Goal: Transaction & Acquisition: Book appointment/travel/reservation

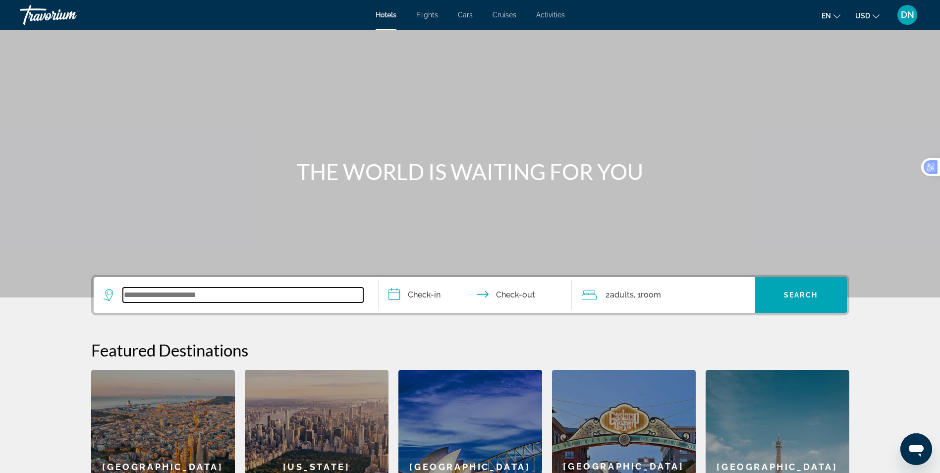
click at [170, 296] on input "Search widget" at bounding box center [243, 294] width 240 height 15
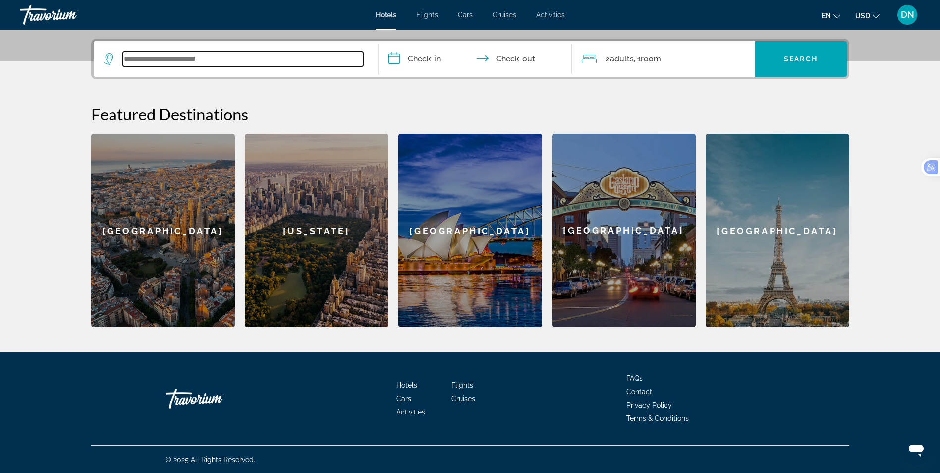
scroll to position [236, 0]
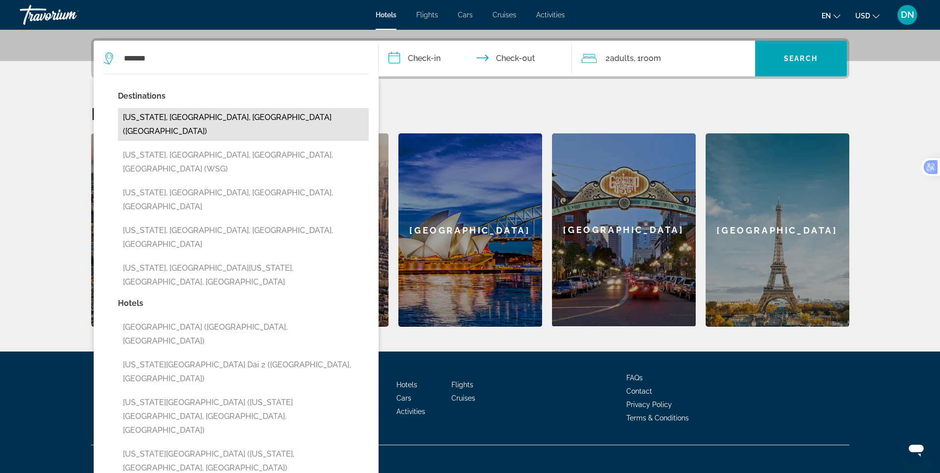
click at [199, 120] on button "[US_STATE], [GEOGRAPHIC_DATA], [GEOGRAPHIC_DATA] ([GEOGRAPHIC_DATA])" at bounding box center [243, 124] width 251 height 33
type input "**********"
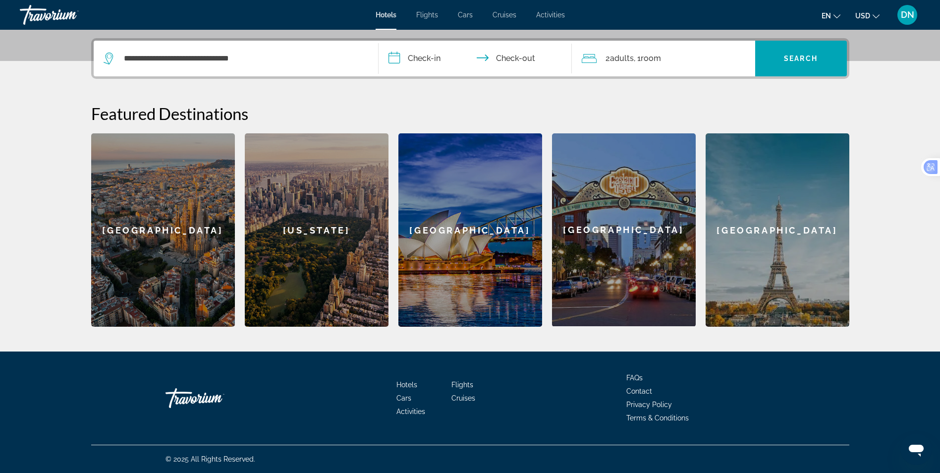
click at [424, 60] on input "**********" at bounding box center [476, 60] width 197 height 39
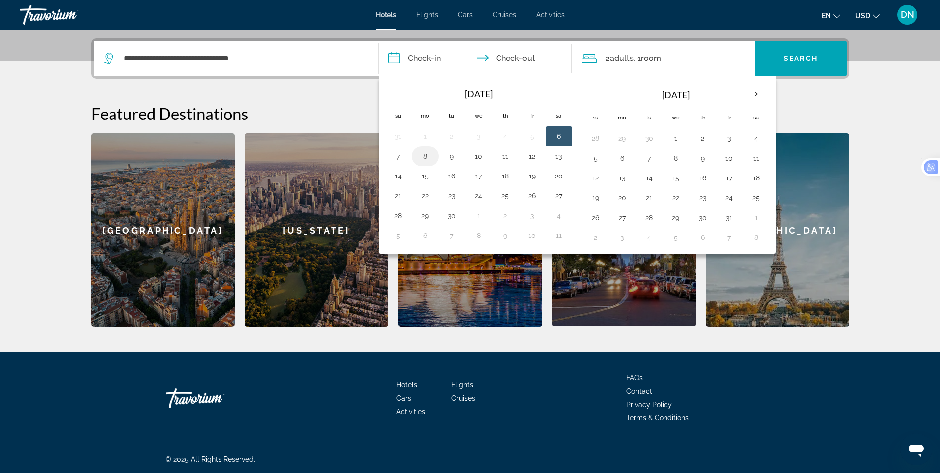
click at [423, 157] on button "8" at bounding box center [425, 156] width 16 height 14
click at [498, 58] on input "**********" at bounding box center [476, 60] width 197 height 39
click at [516, 58] on input "**********" at bounding box center [476, 60] width 197 height 39
click at [421, 155] on button "8" at bounding box center [425, 156] width 16 height 14
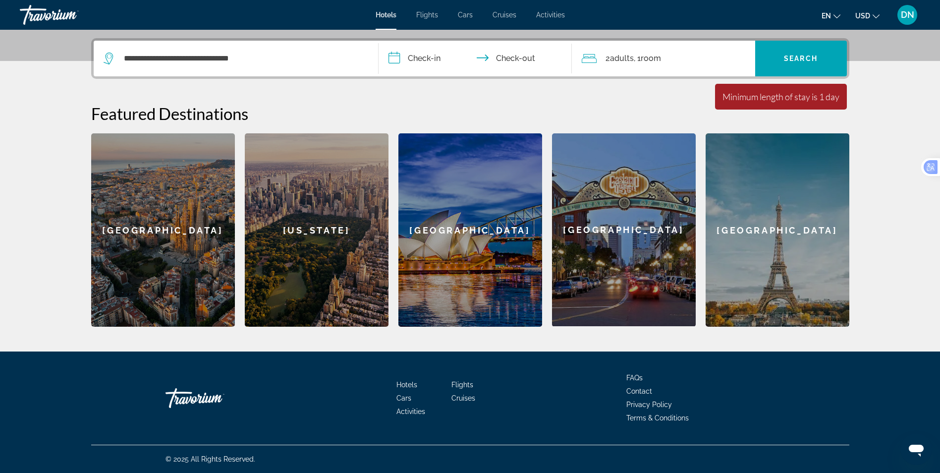
click at [423, 60] on input "**********" at bounding box center [476, 60] width 197 height 39
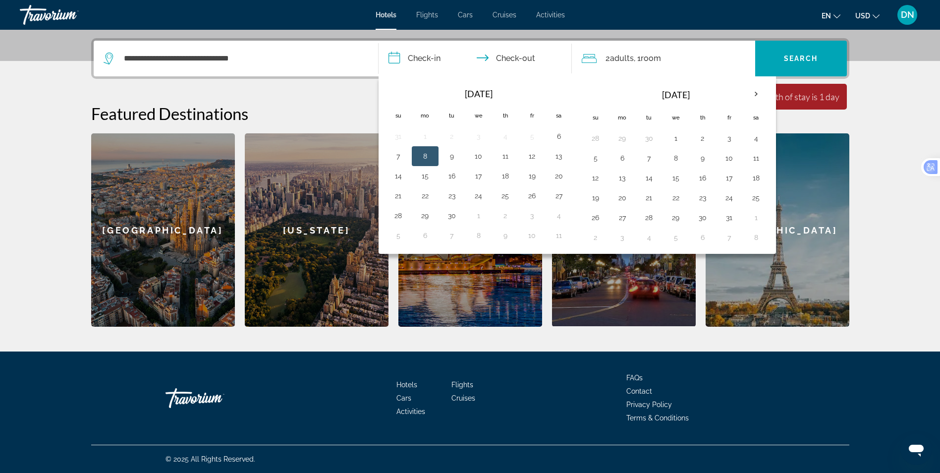
click at [421, 159] on button "8" at bounding box center [425, 156] width 16 height 14
click at [513, 57] on input "**********" at bounding box center [476, 60] width 197 height 39
click at [482, 58] on input "**********" at bounding box center [476, 60] width 197 height 39
click at [481, 154] on button "10" at bounding box center [479, 156] width 16 height 14
type input "**********"
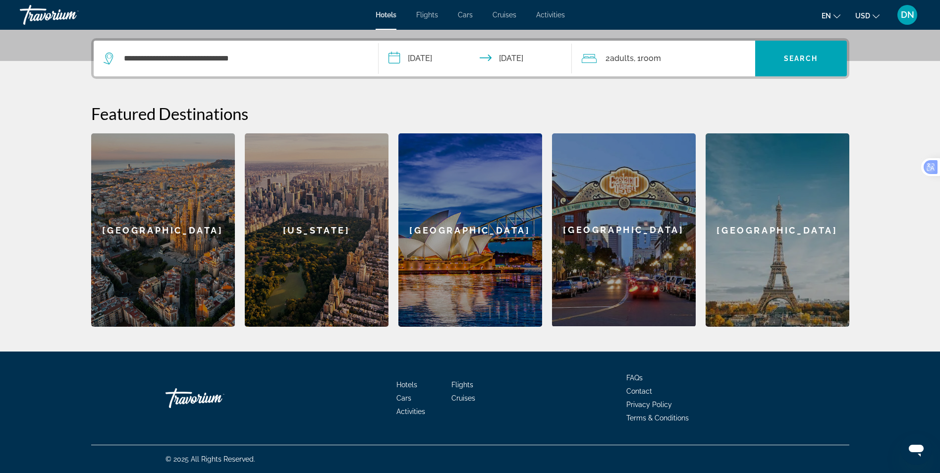
click at [622, 58] on span "Adults" at bounding box center [622, 57] width 24 height 9
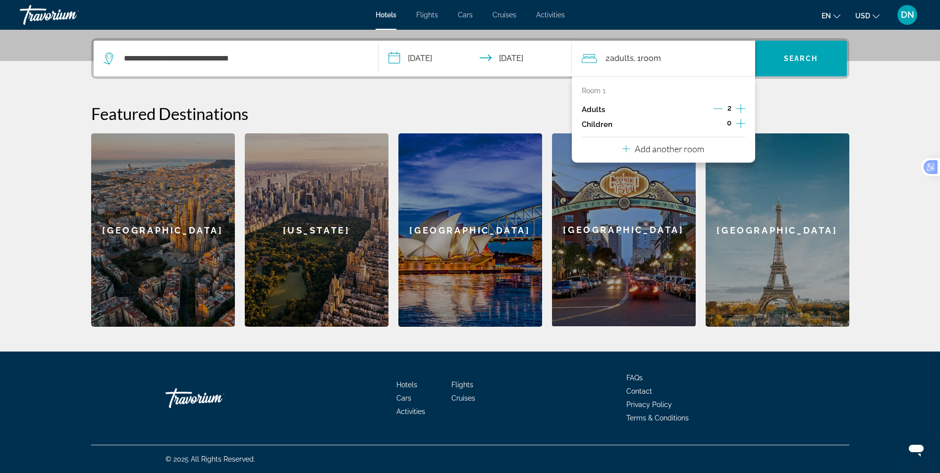
click at [771, 107] on h2 "Featured Destinations" at bounding box center [470, 114] width 758 height 20
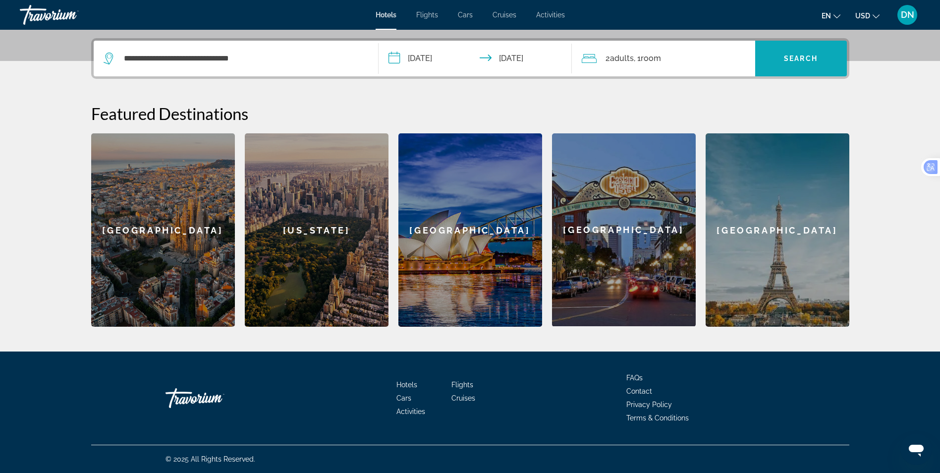
click at [799, 51] on span "Search widget" at bounding box center [801, 59] width 92 height 24
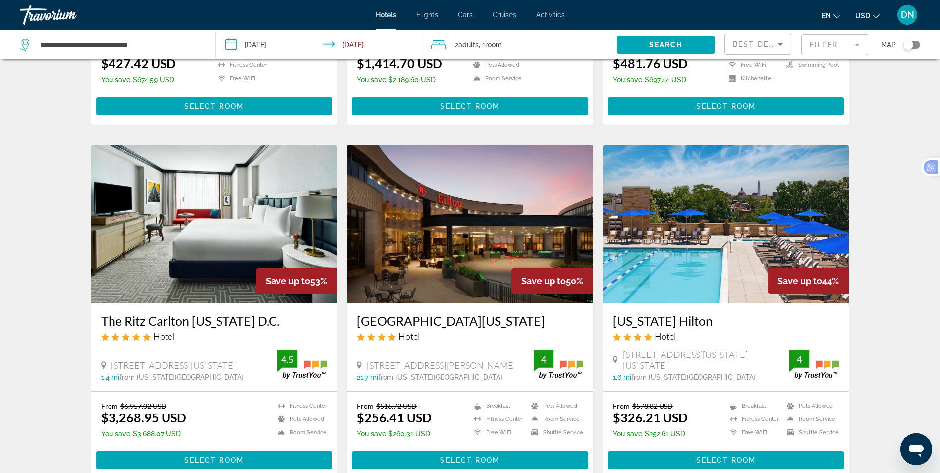
scroll to position [347, 0]
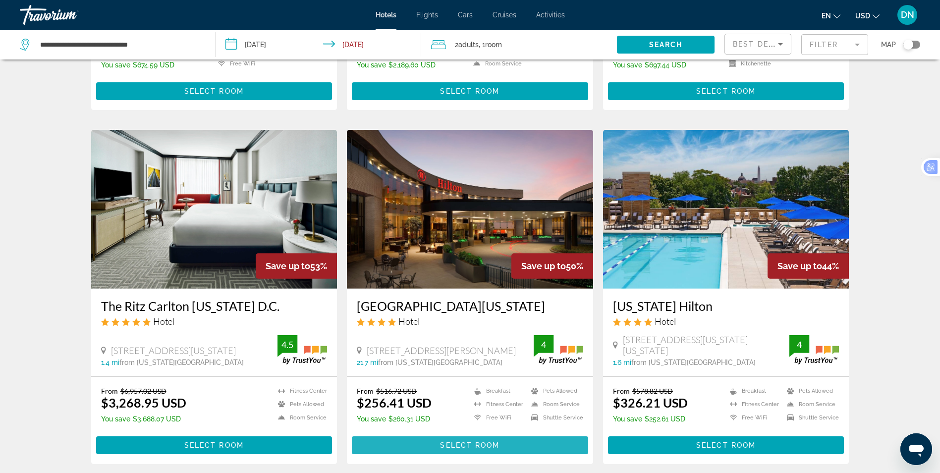
click at [509, 433] on span "Main content" at bounding box center [470, 445] width 236 height 24
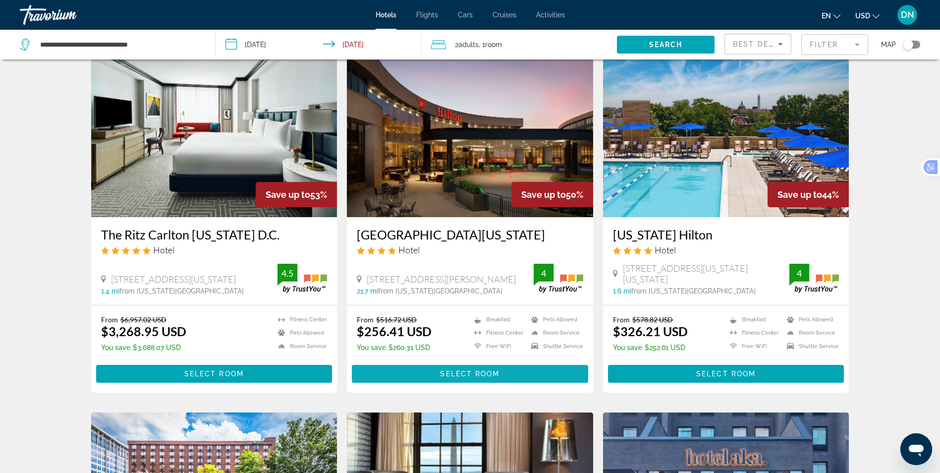
scroll to position [396, 0]
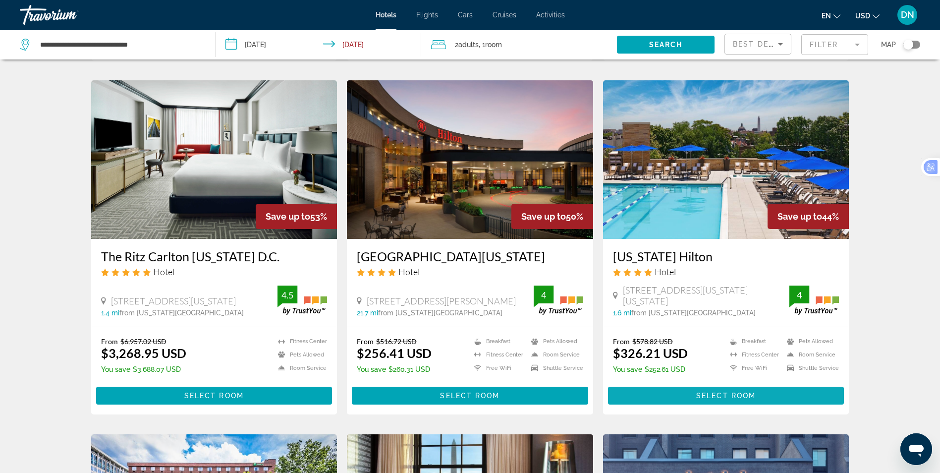
click at [678, 383] on span "Main content" at bounding box center [726, 395] width 236 height 24
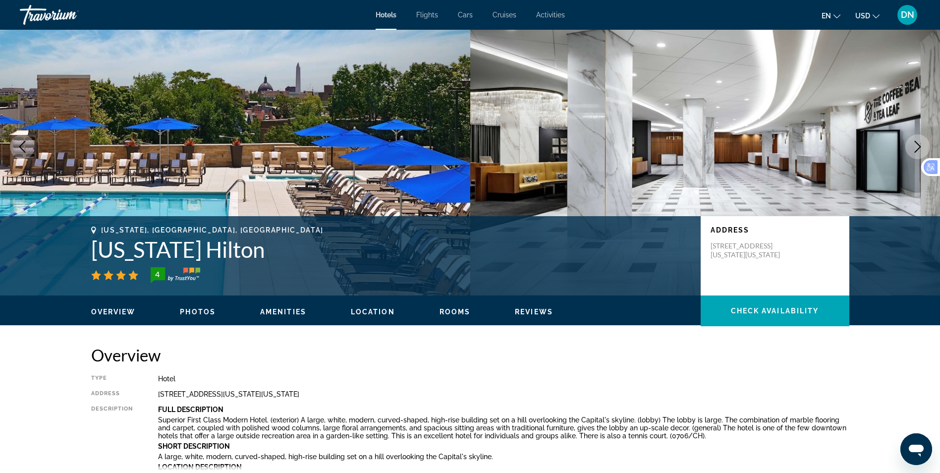
scroll to position [50, 0]
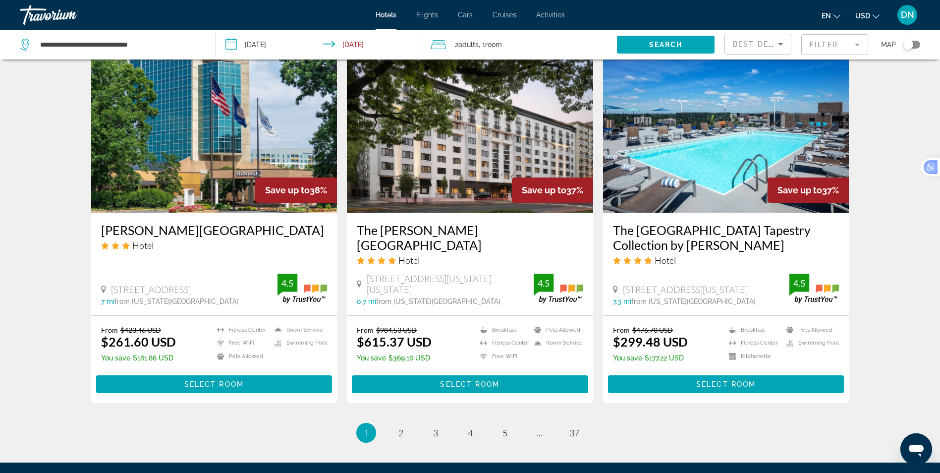
scroll to position [1224, 0]
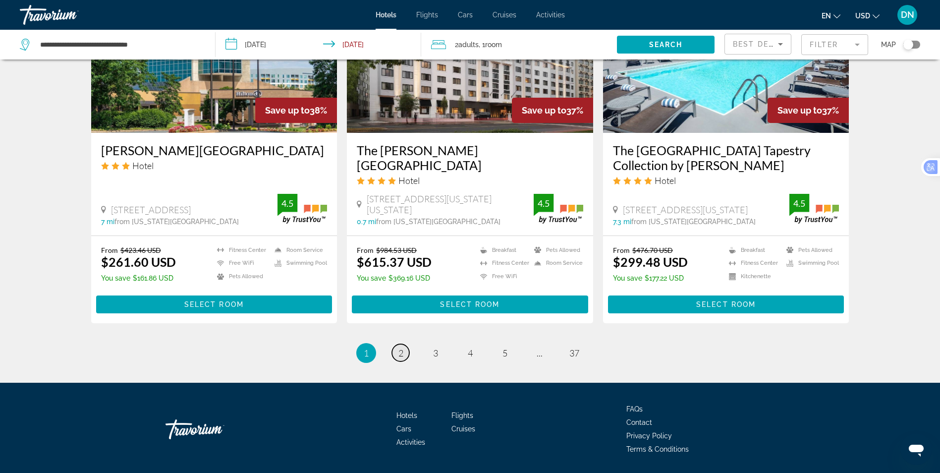
click at [401, 347] on span "2" at bounding box center [400, 352] width 5 height 11
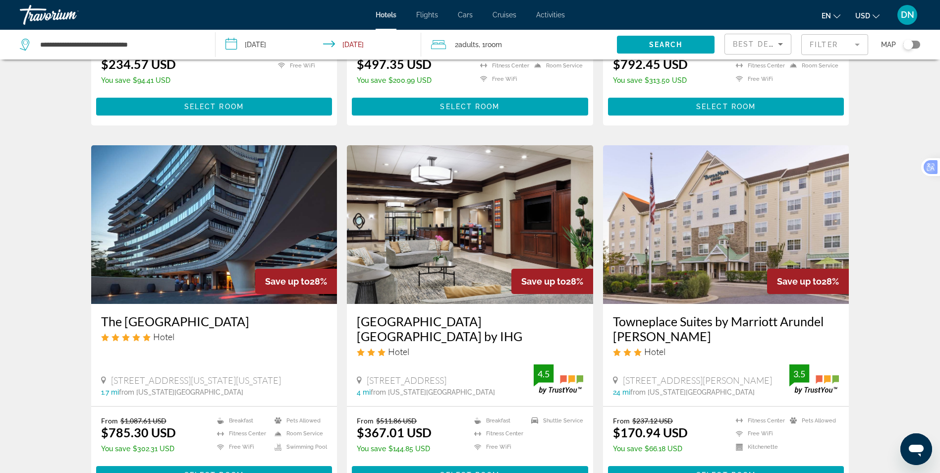
scroll to position [1090, 0]
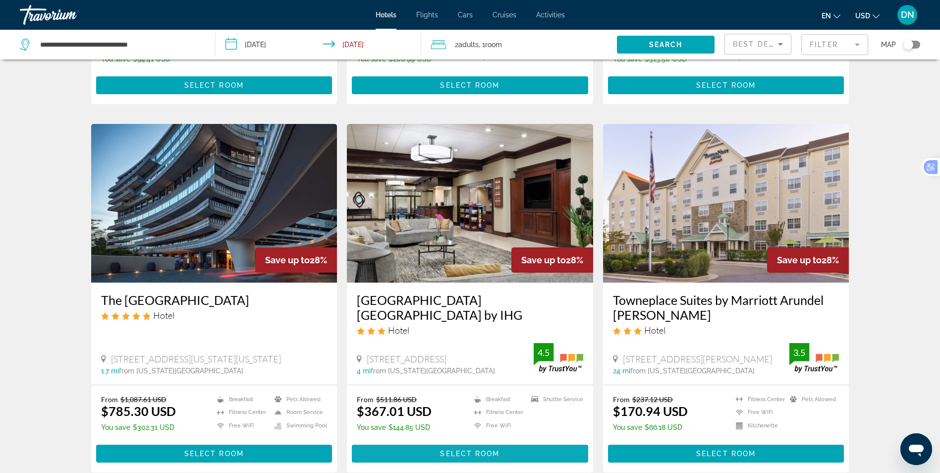
click at [455, 449] on span "Select Room" at bounding box center [469, 453] width 59 height 8
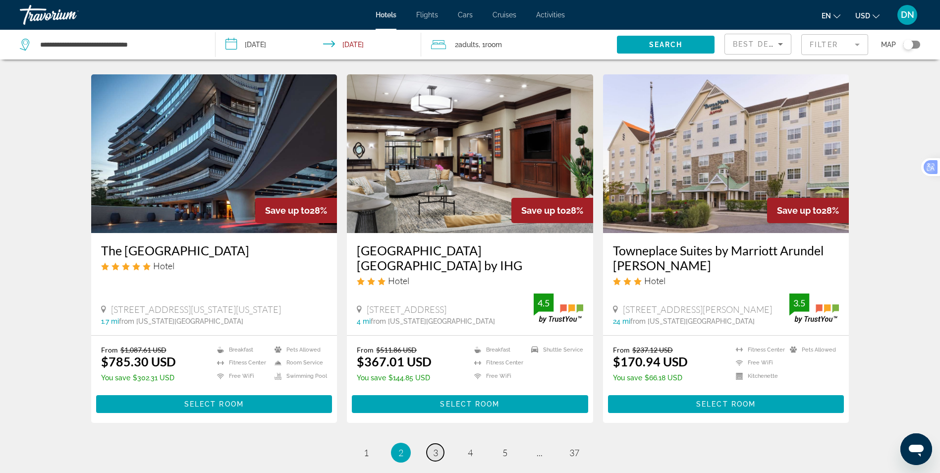
click at [433, 447] on span "3" at bounding box center [435, 452] width 5 height 11
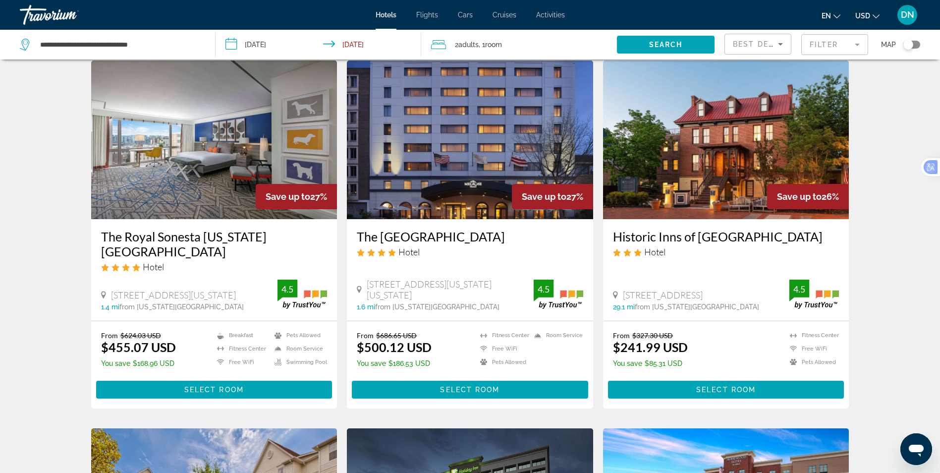
scroll to position [50, 0]
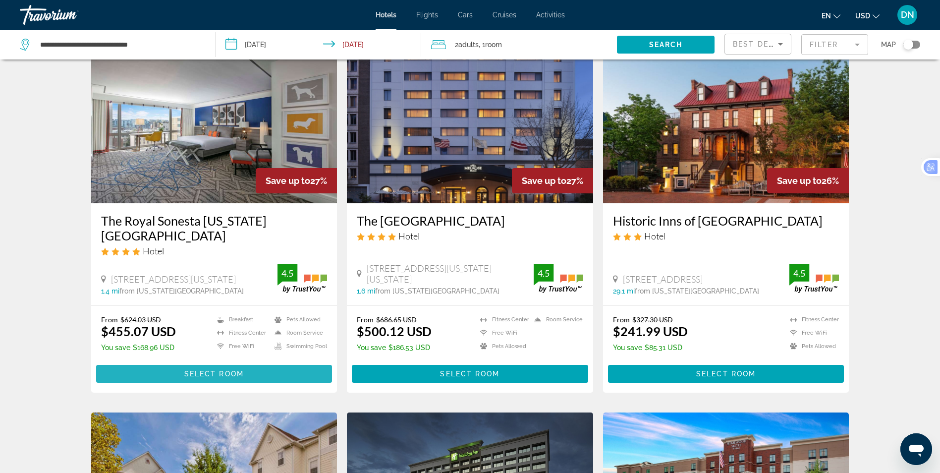
click at [227, 373] on span "Select Room" at bounding box center [213, 374] width 59 height 8
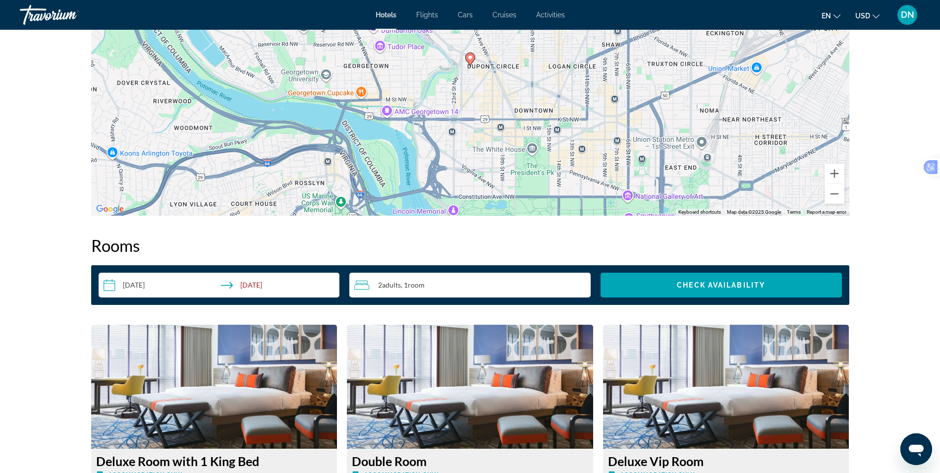
scroll to position [1090, 0]
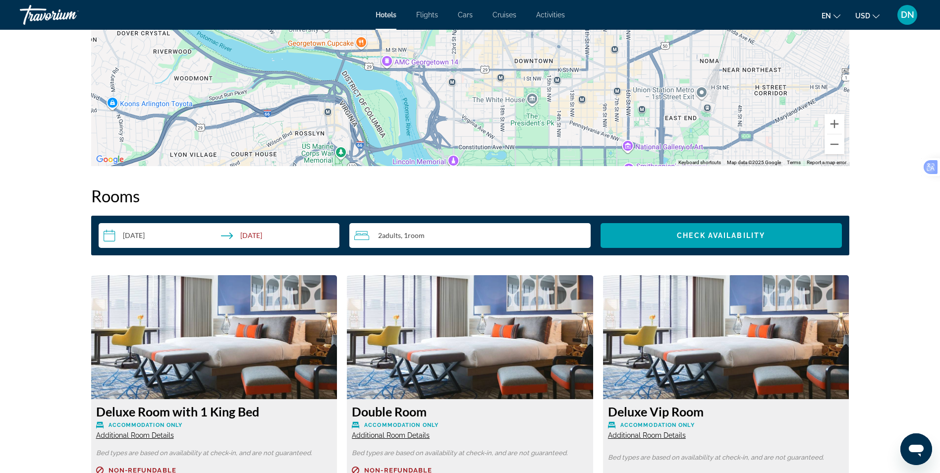
click at [135, 231] on input "**********" at bounding box center [221, 237] width 245 height 28
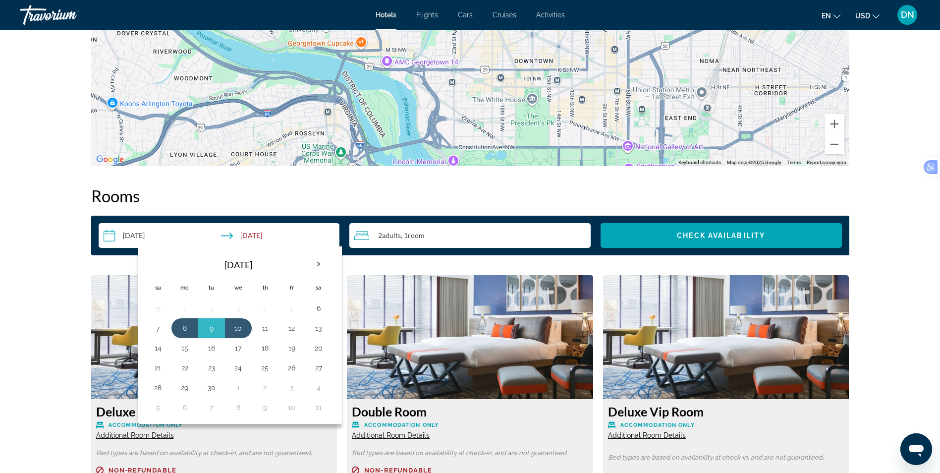
click at [135, 231] on input "**********" at bounding box center [221, 237] width 245 height 28
click at [327, 196] on h2 "Rooms" at bounding box center [470, 196] width 758 height 20
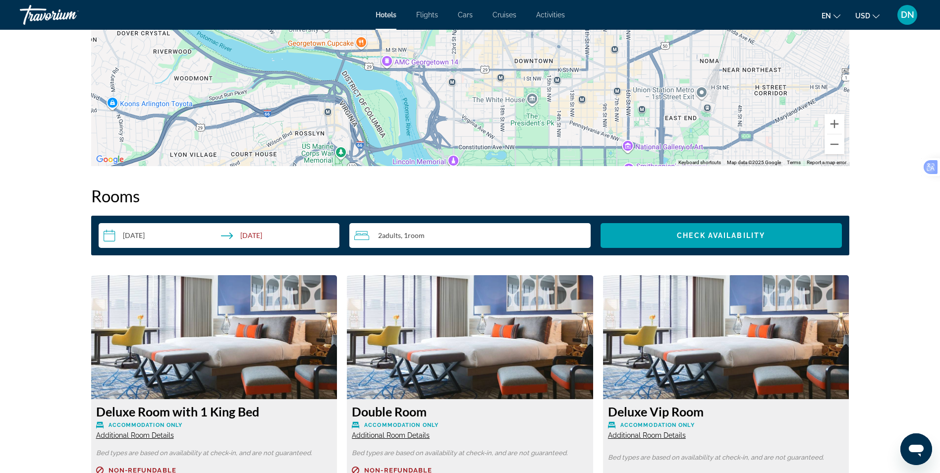
click at [461, 241] on div "2 Adult Adults , 1 Room rooms" at bounding box center [472, 235] width 236 height 12
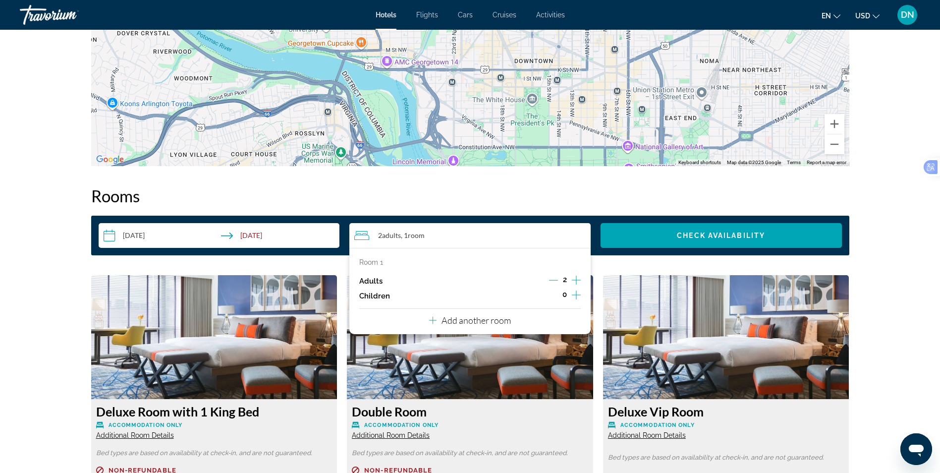
click at [578, 294] on icon "Increment children" at bounding box center [576, 295] width 9 height 12
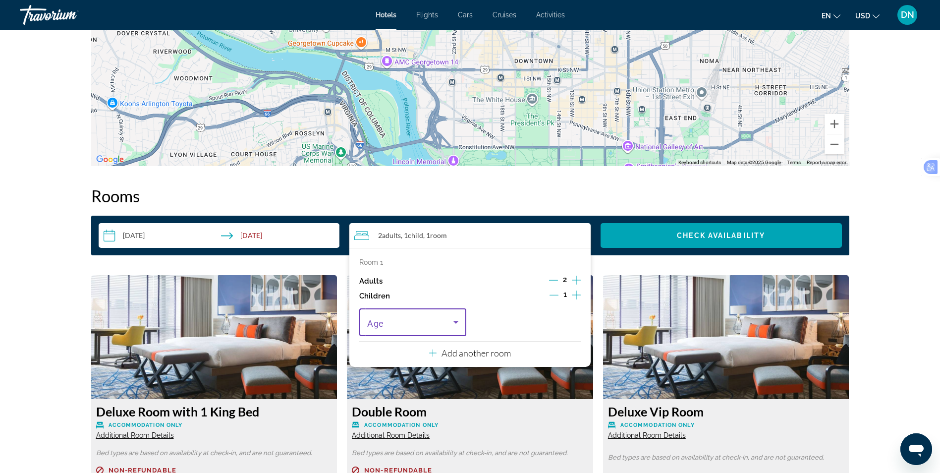
click at [455, 320] on icon "Travelers: 2 adults, 1 child" at bounding box center [456, 322] width 12 height 12
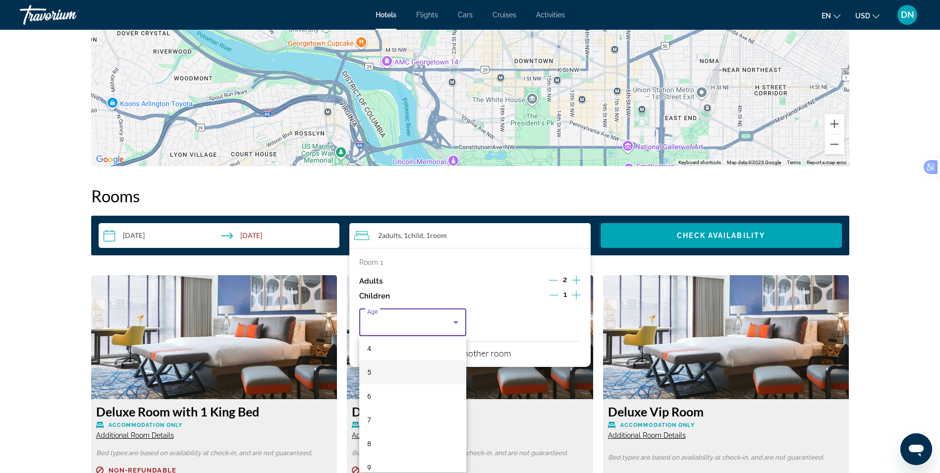
scroll to position [99, 0]
click at [403, 414] on mat-option "7" at bounding box center [412, 419] width 107 height 24
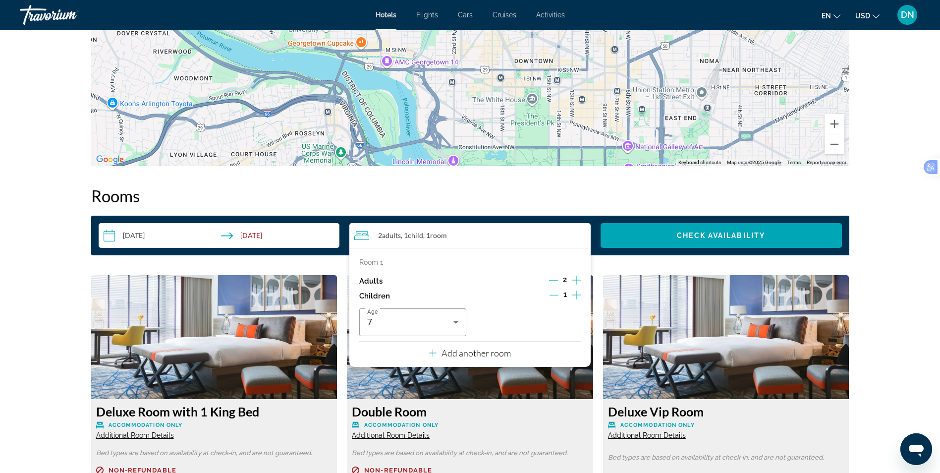
click at [128, 236] on input "**********" at bounding box center [221, 237] width 245 height 28
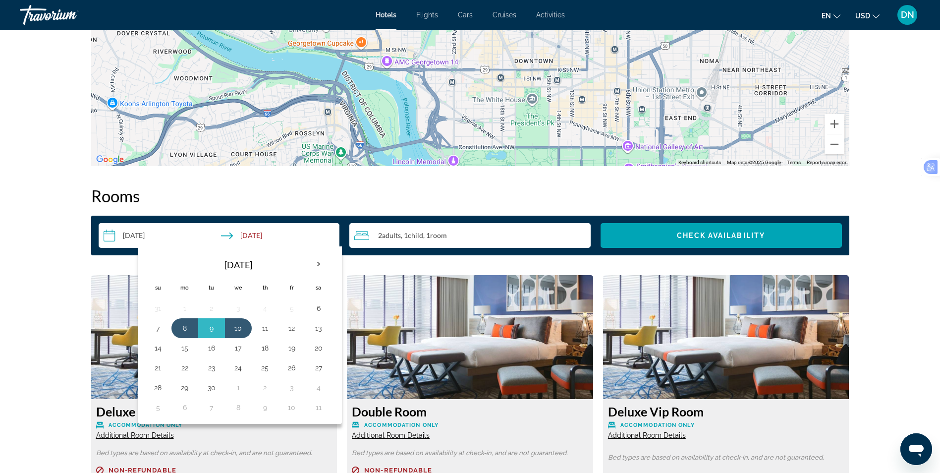
click at [534, 238] on div "2 Adult Adults , 1 Child Children , 1 Room rooms" at bounding box center [472, 235] width 236 height 12
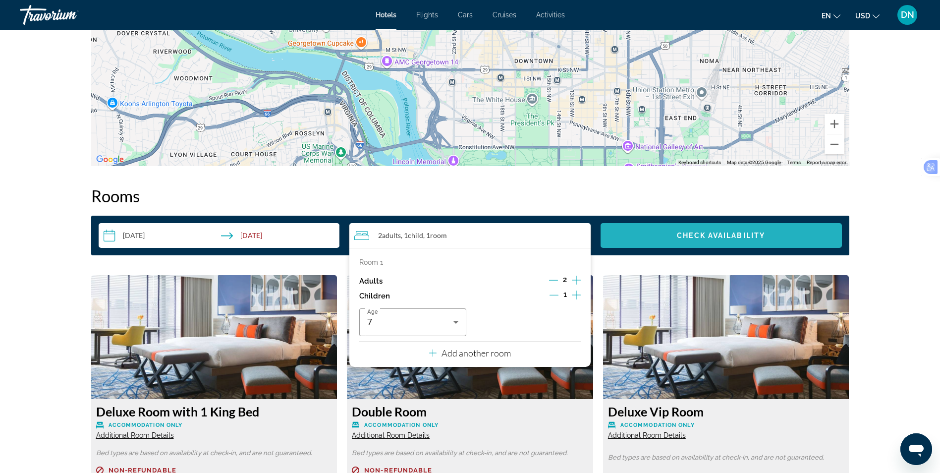
click at [697, 231] on span "Search widget" at bounding box center [720, 235] width 241 height 24
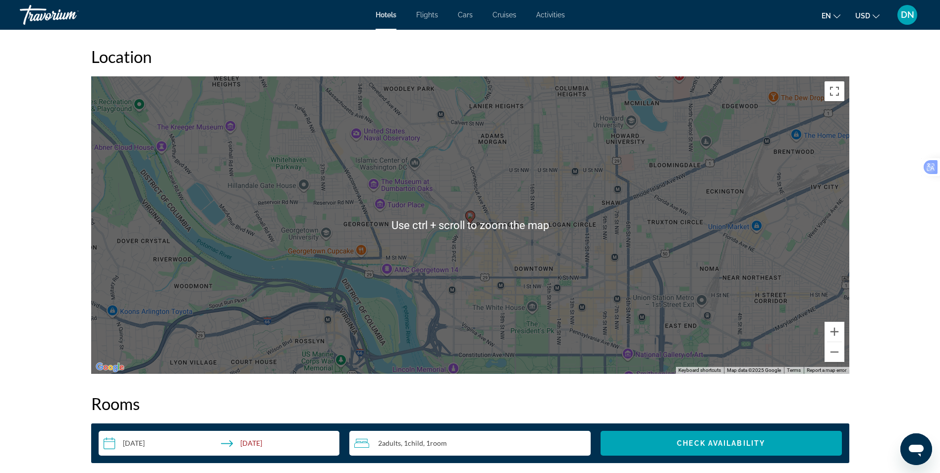
scroll to position [770, 0]
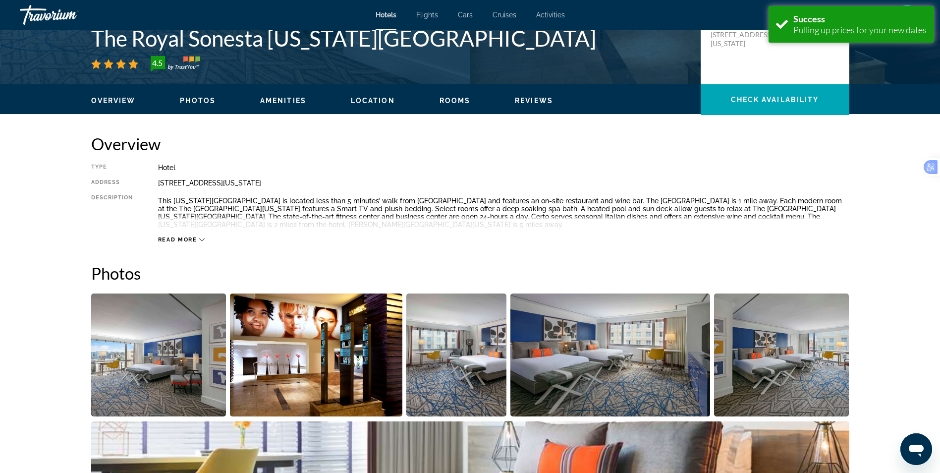
scroll to position [248, 0]
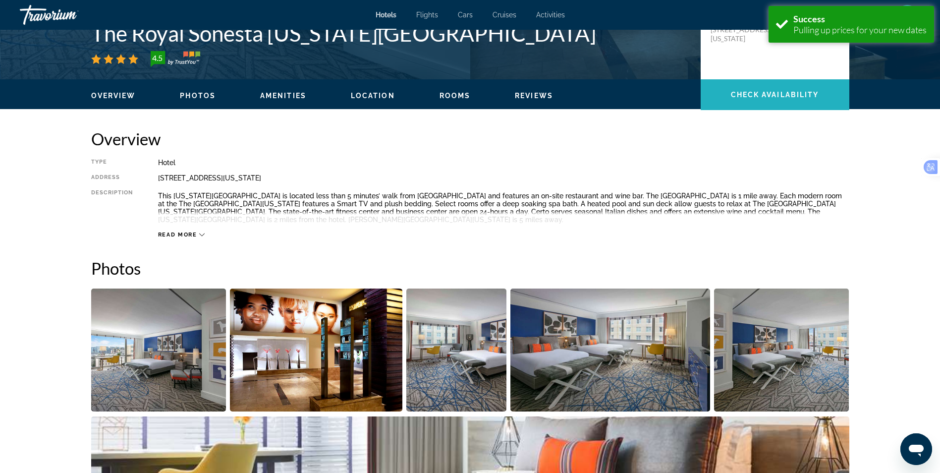
click at [805, 101] on span "Main content" at bounding box center [774, 95] width 149 height 24
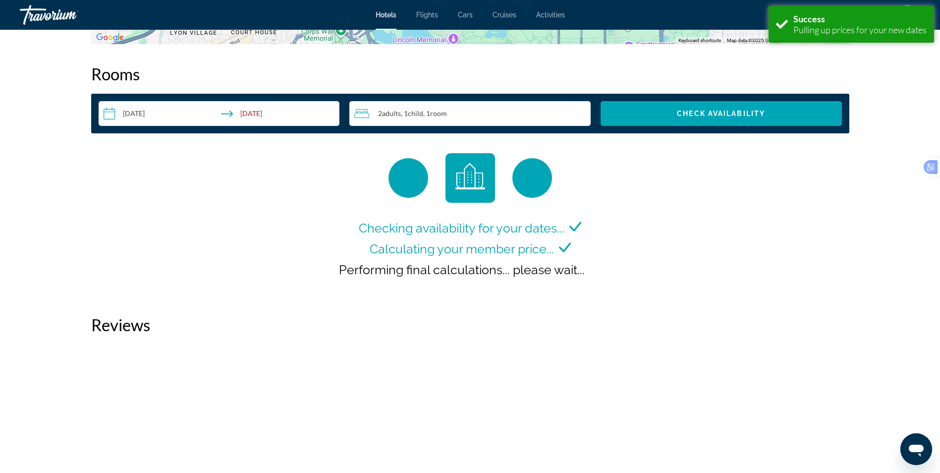
scroll to position [1216, 0]
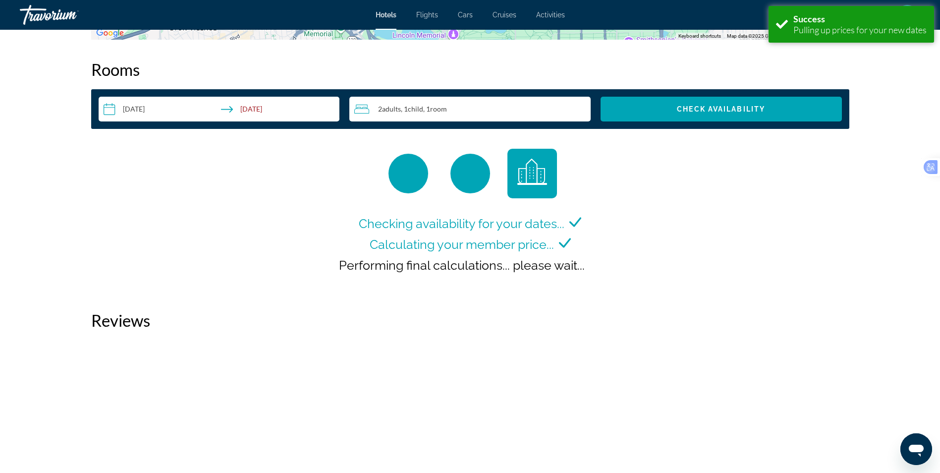
click at [450, 109] on div "2 Adult Adults , 1 Child Children , 1 Room rooms" at bounding box center [472, 109] width 236 height 12
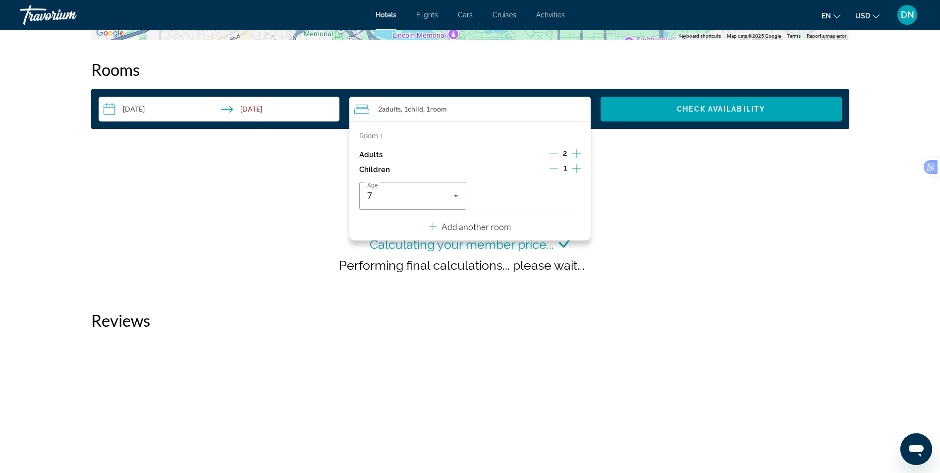
click at [553, 167] on icon "Decrement children" at bounding box center [553, 168] width 9 height 9
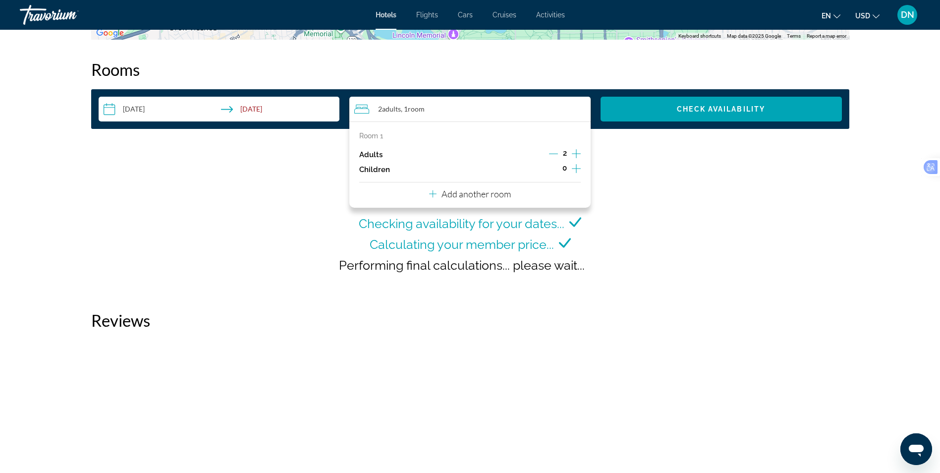
click at [683, 163] on div "Checking availability for your dates... Calculating your member price... Perfor…" at bounding box center [470, 220] width 758 height 142
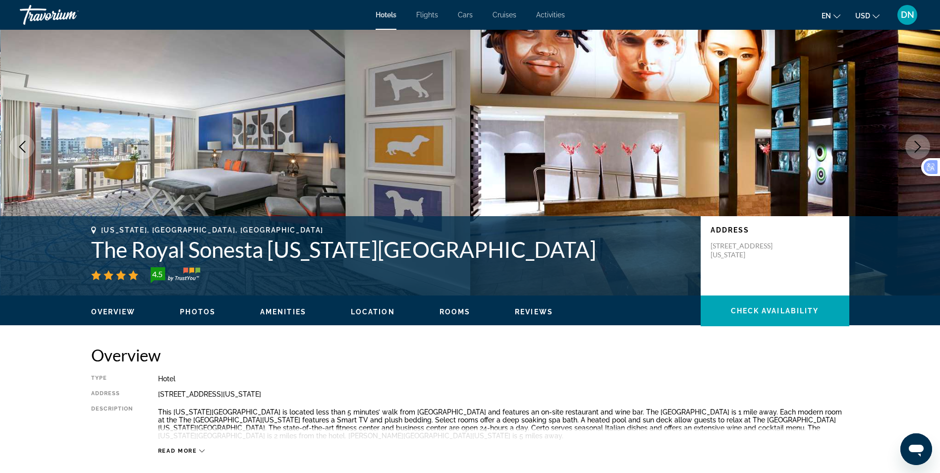
scroll to position [27, 0]
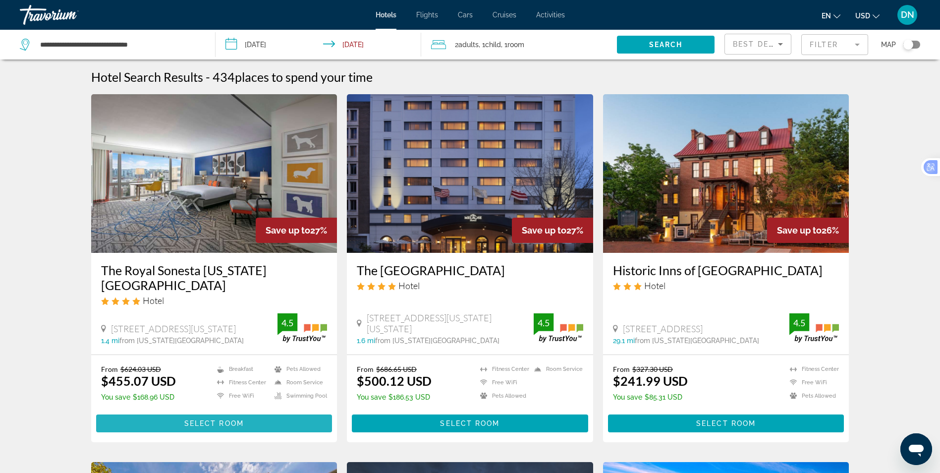
click at [175, 422] on span "Main content" at bounding box center [214, 423] width 236 height 24
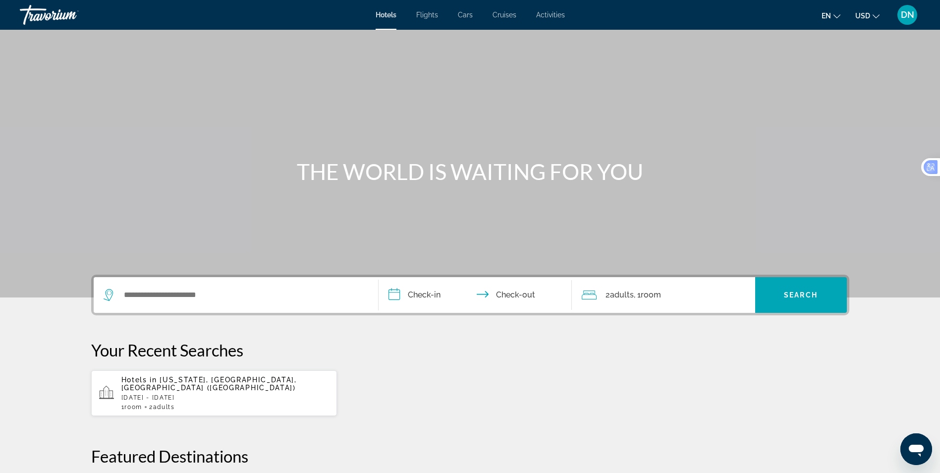
click at [430, 282] on input "**********" at bounding box center [476, 296] width 197 height 39
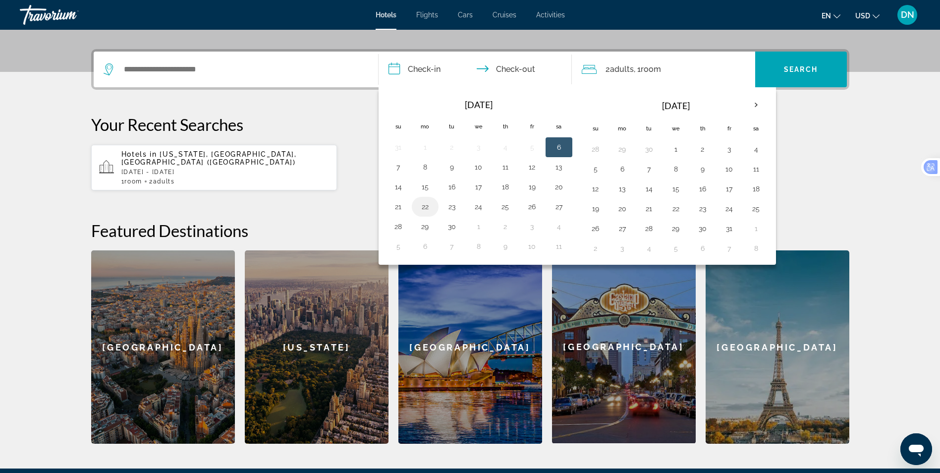
scroll to position [242, 0]
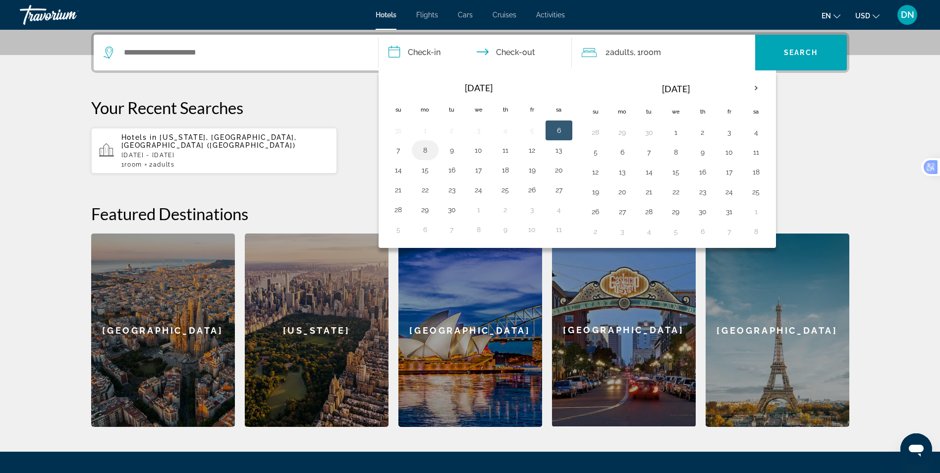
click at [423, 154] on button "8" at bounding box center [425, 150] width 16 height 14
click at [507, 52] on input "**********" at bounding box center [476, 54] width 197 height 39
click at [481, 152] on button "10" at bounding box center [479, 150] width 16 height 14
type input "**********"
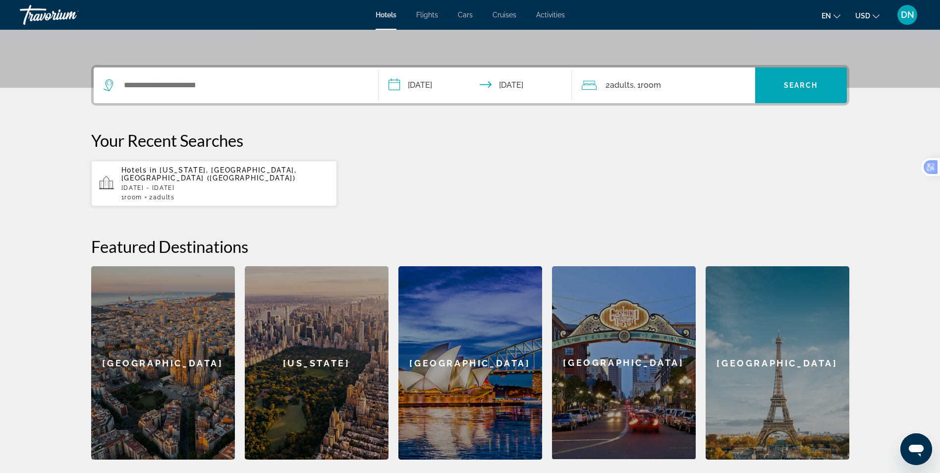
scroll to position [143, 0]
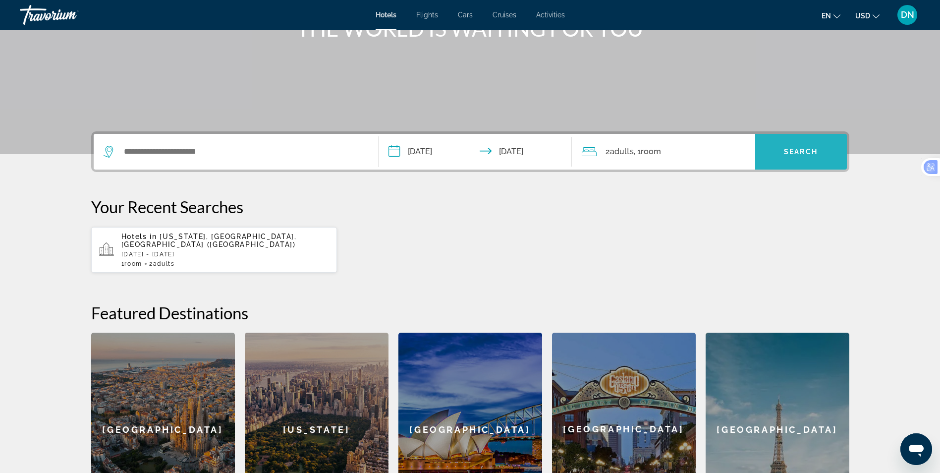
click at [787, 160] on span "Search widget" at bounding box center [801, 152] width 92 height 24
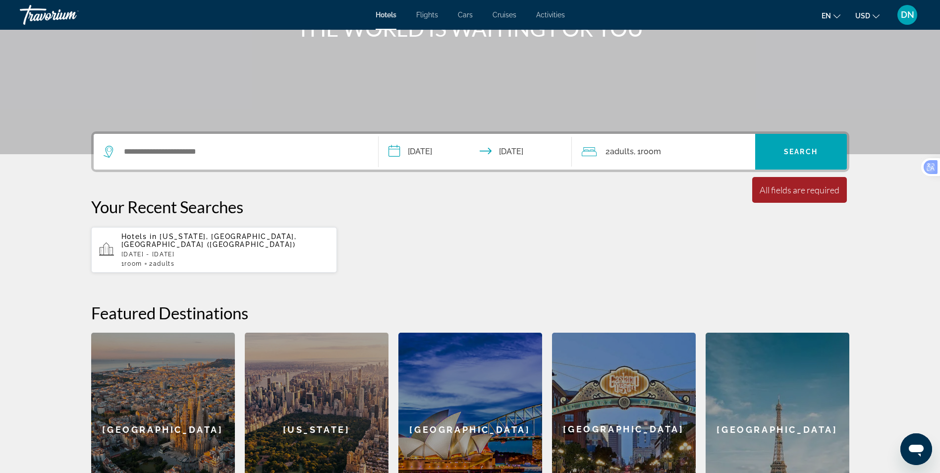
click at [169, 251] on p "[DATE] - [DATE]" at bounding box center [225, 254] width 208 height 7
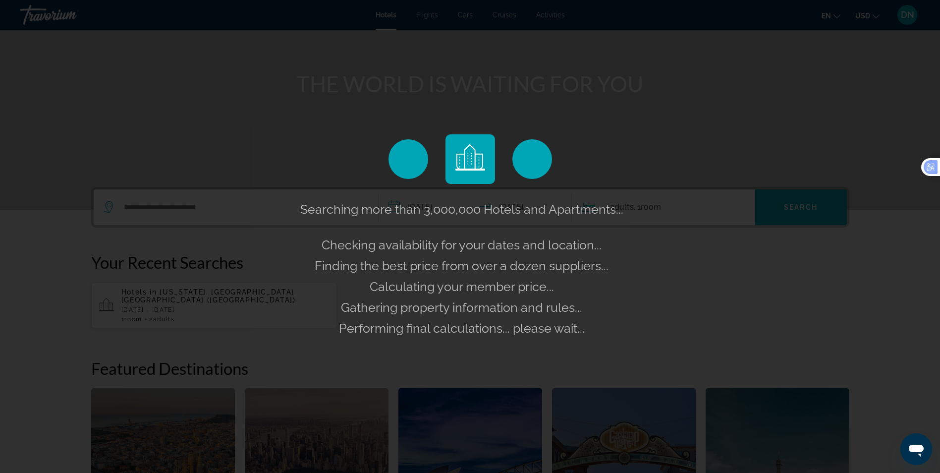
scroll to position [0, 0]
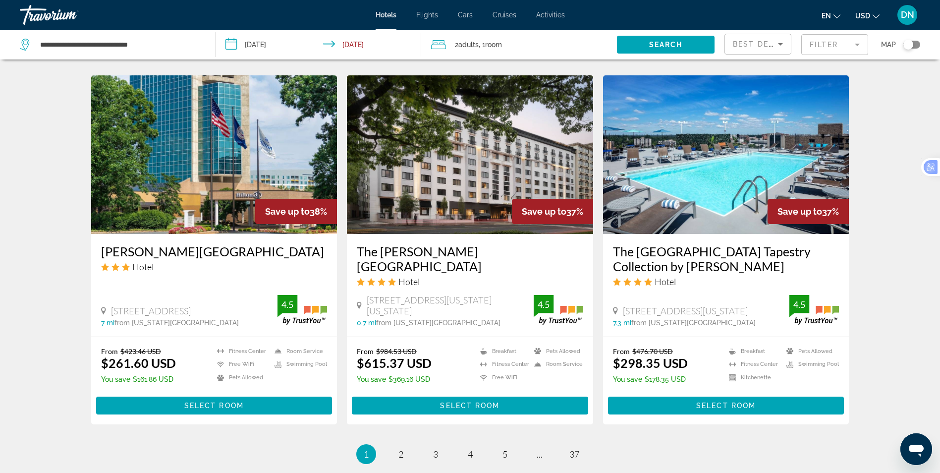
scroll to position [1224, 0]
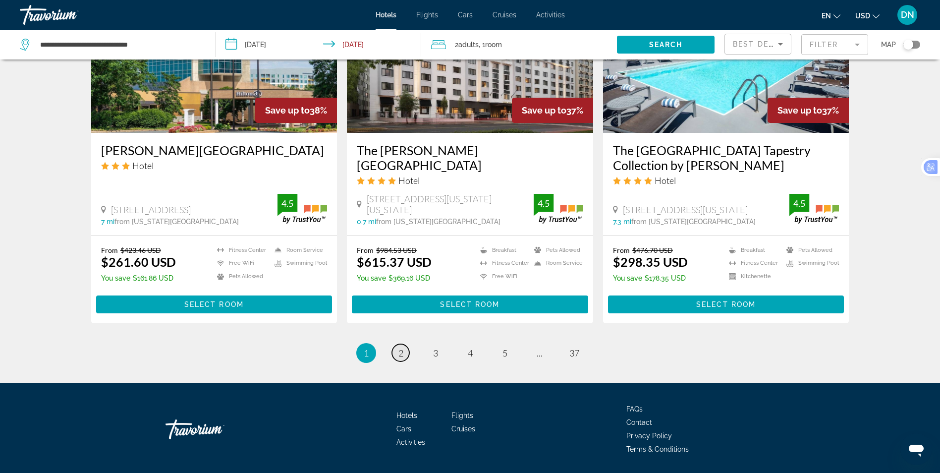
click at [402, 347] on span "2" at bounding box center [400, 352] width 5 height 11
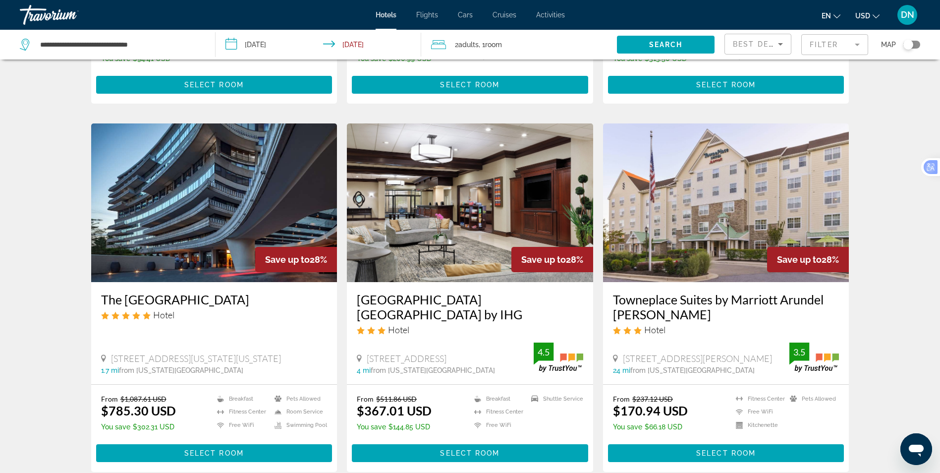
scroll to position [1239, 0]
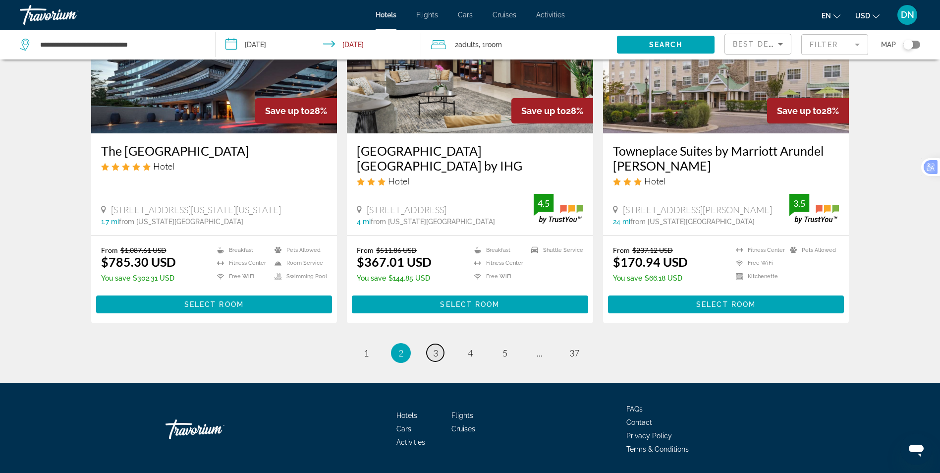
click at [438, 344] on link "page 3" at bounding box center [435, 352] width 17 height 17
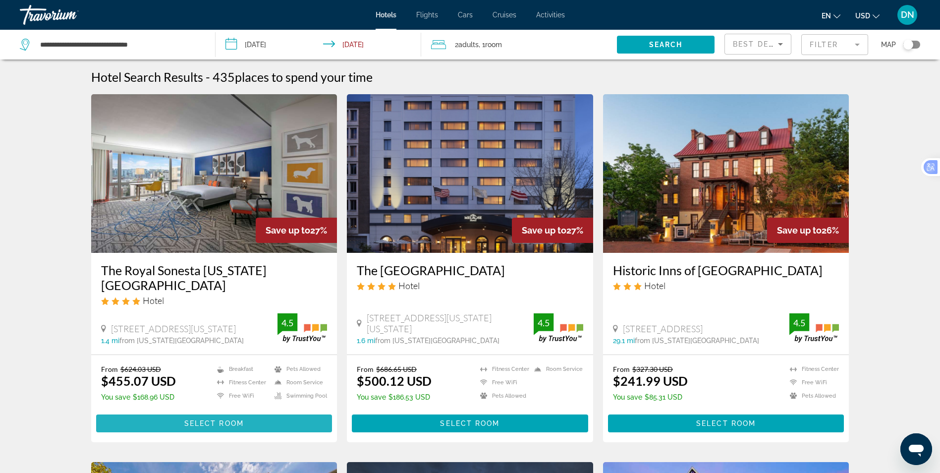
click at [203, 422] on span "Select Room" at bounding box center [213, 423] width 59 height 8
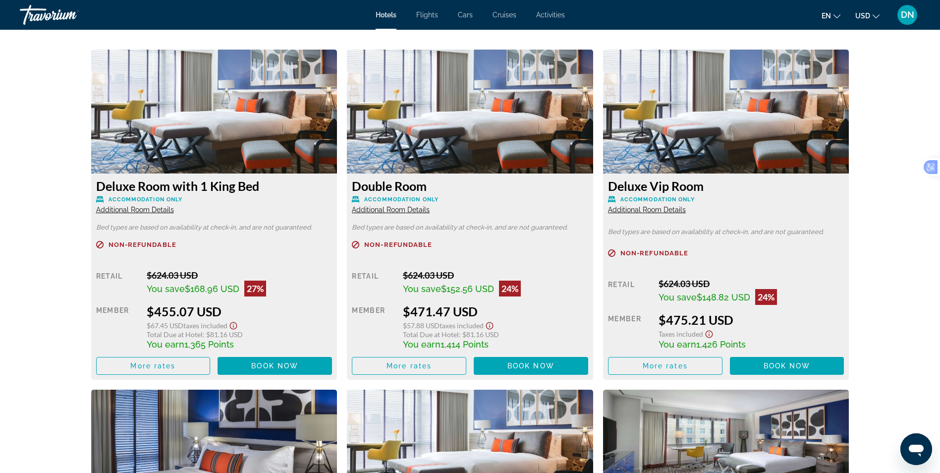
scroll to position [1337, 0]
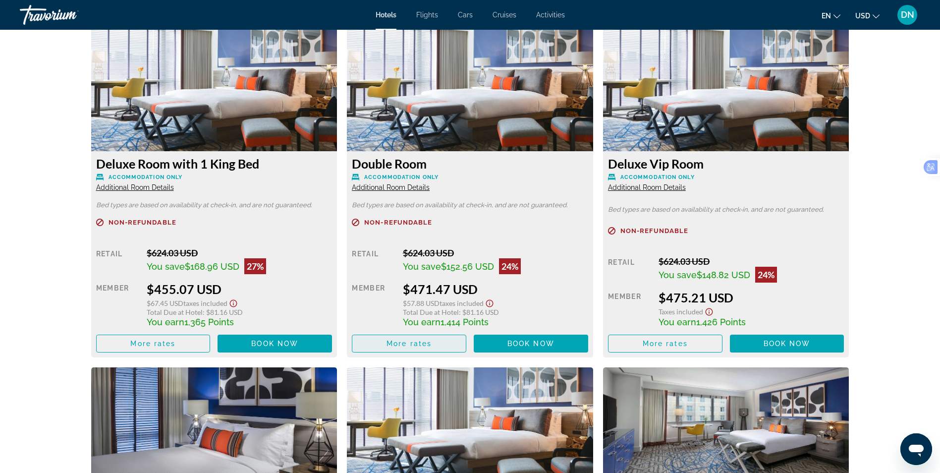
click at [420, 342] on span "More rates" at bounding box center [408, 343] width 45 height 8
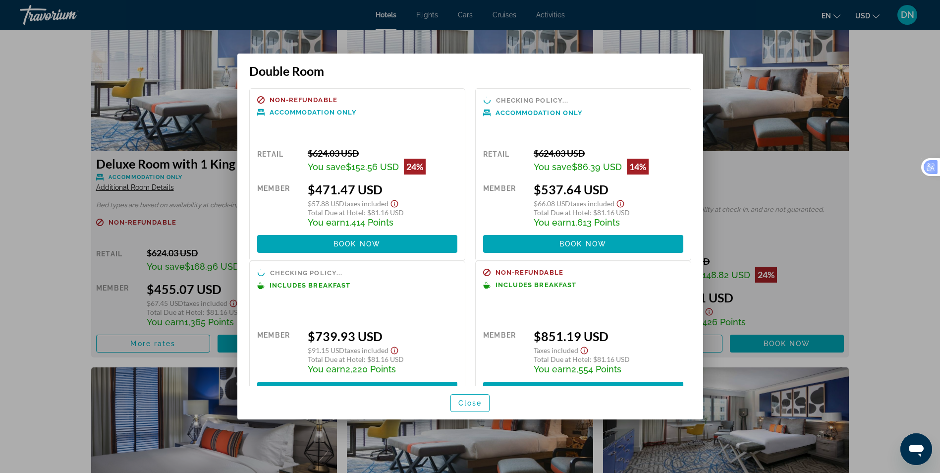
scroll to position [0, 0]
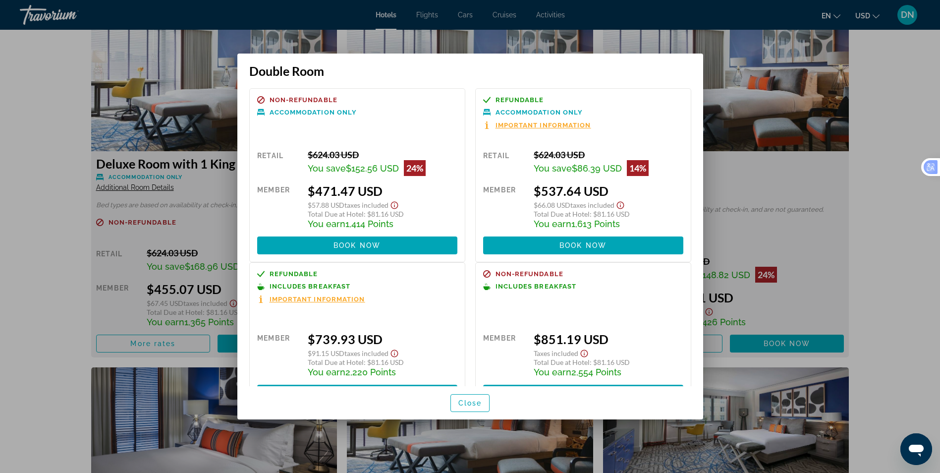
click at [795, 231] on div at bounding box center [470, 236] width 940 height 473
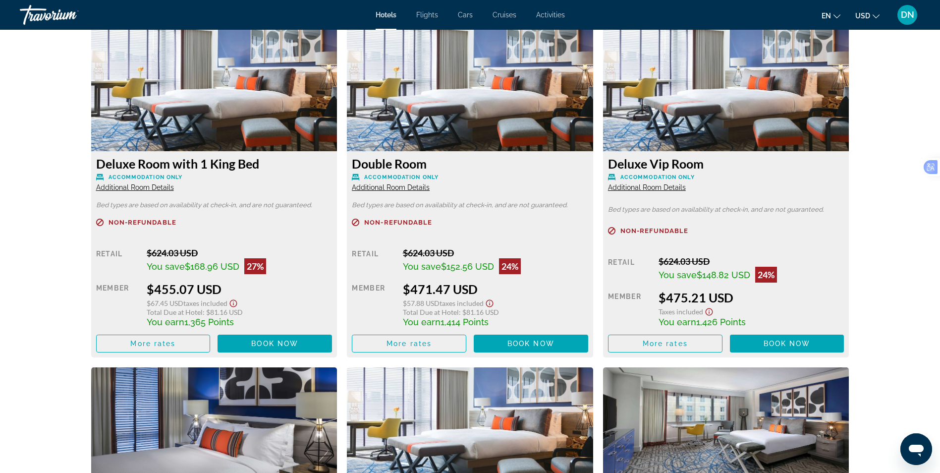
scroll to position [1337, 0]
click at [384, 188] on span "Additional Room Details" at bounding box center [391, 187] width 78 height 8
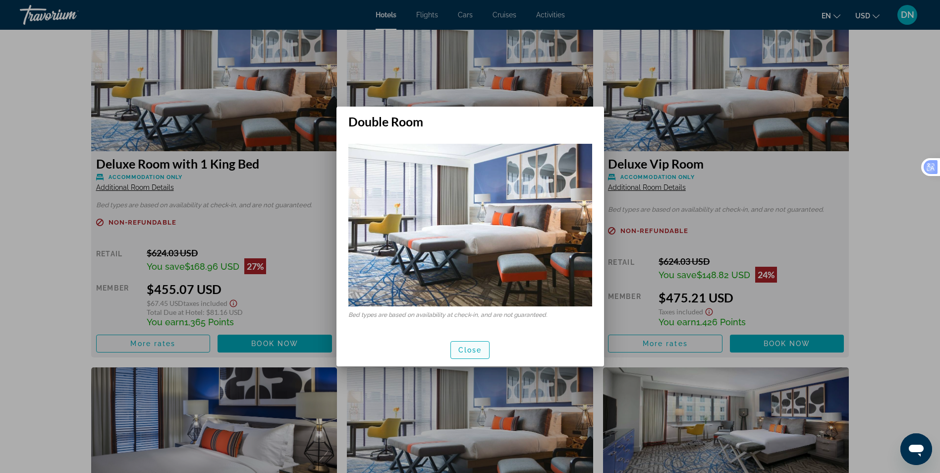
click at [474, 342] on span "button" at bounding box center [470, 350] width 39 height 24
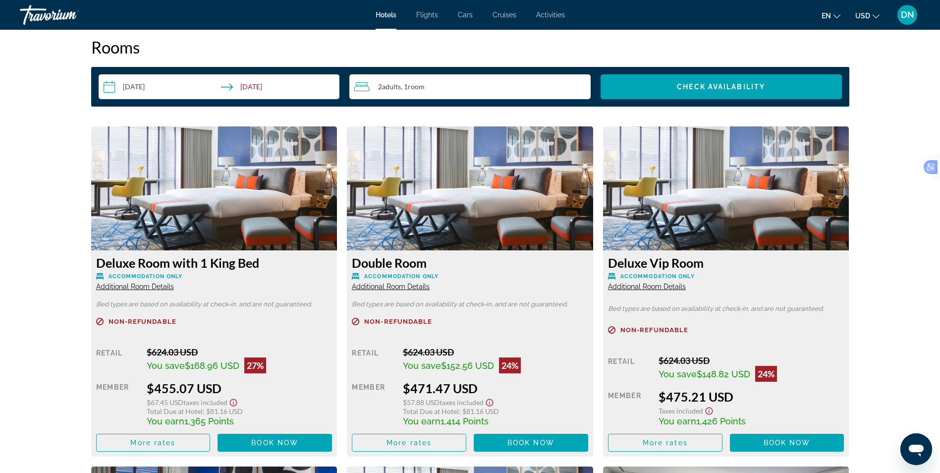
scroll to position [1288, 0]
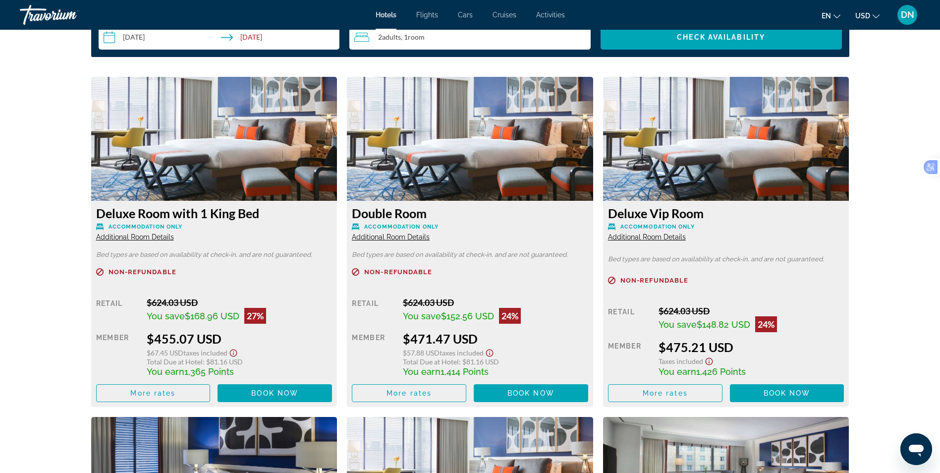
click at [383, 236] on span "Additional Room Details" at bounding box center [391, 237] width 78 height 8
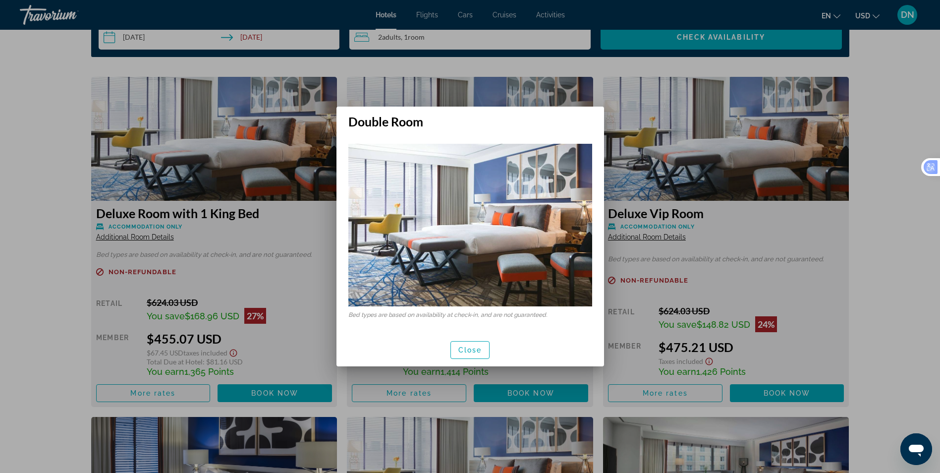
scroll to position [0, 0]
click at [479, 347] on span "Close" at bounding box center [470, 350] width 24 height 8
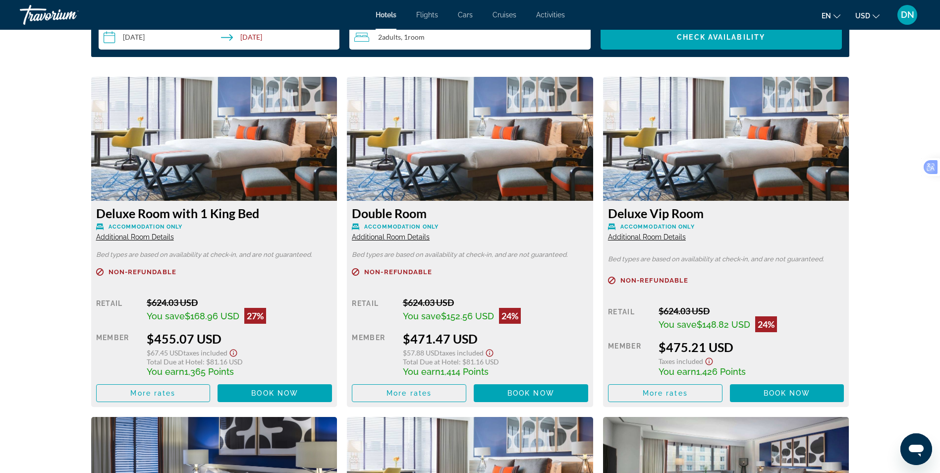
scroll to position [1288, 0]
click at [121, 236] on span "Additional Room Details" at bounding box center [135, 237] width 78 height 8
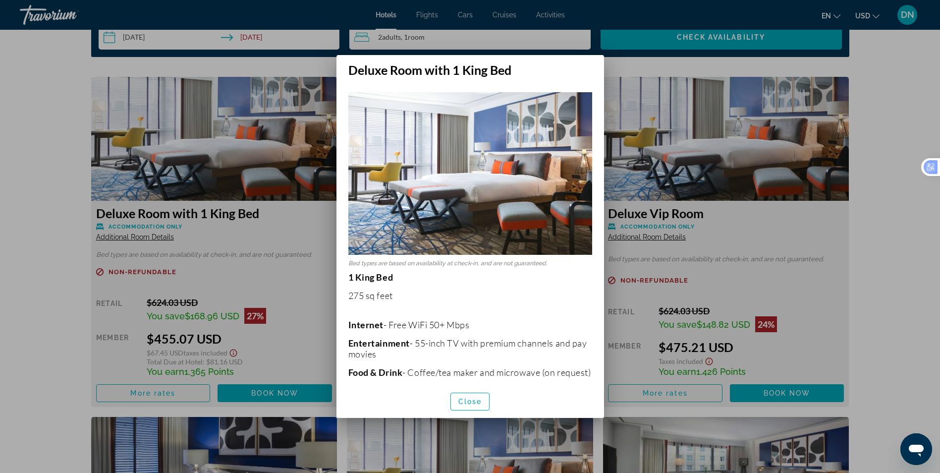
click at [647, 173] on div at bounding box center [470, 236] width 940 height 473
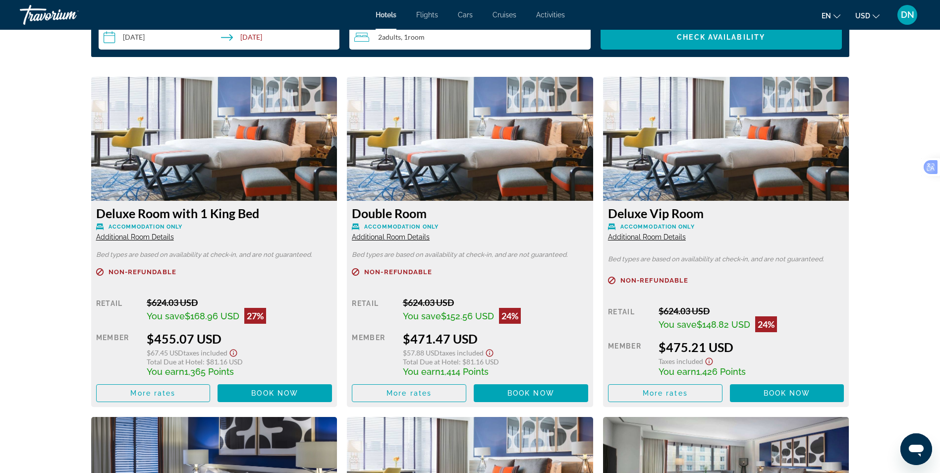
click at [651, 238] on span "Additional Room Details" at bounding box center [647, 237] width 78 height 8
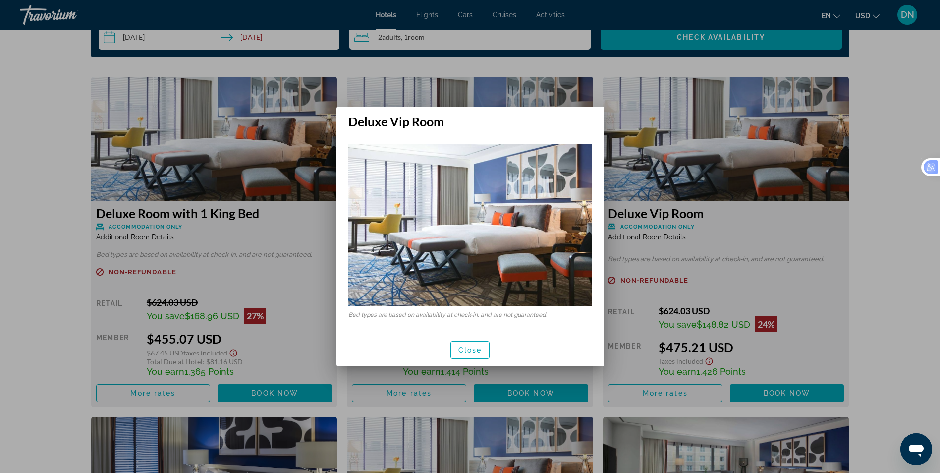
scroll to position [0, 0]
click at [474, 342] on span "button" at bounding box center [470, 350] width 39 height 24
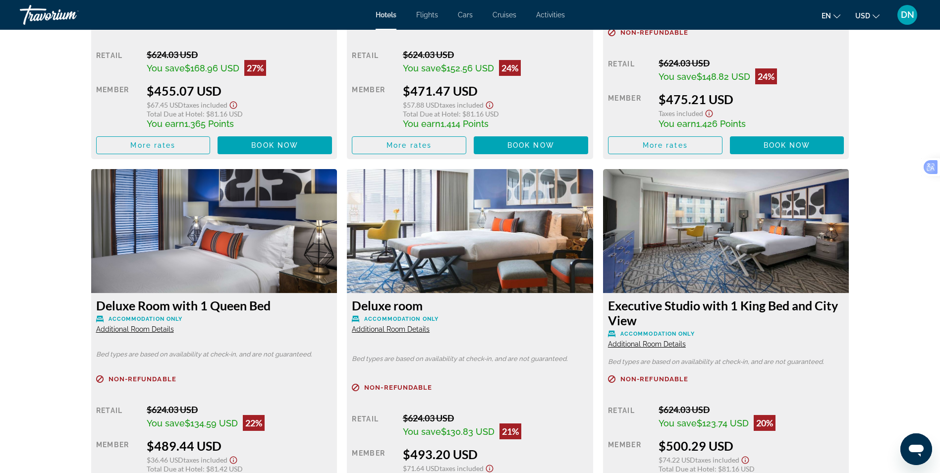
scroll to position [1585, 0]
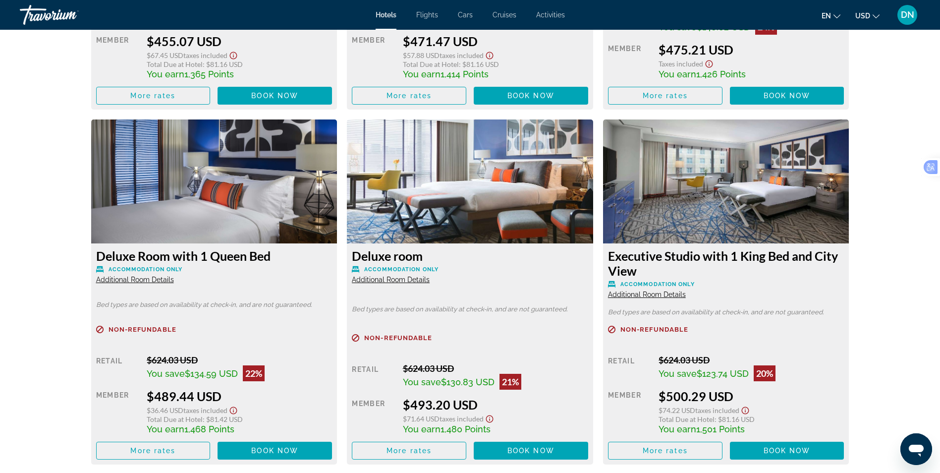
click at [127, 280] on span "Additional Room Details" at bounding box center [135, 279] width 78 height 8
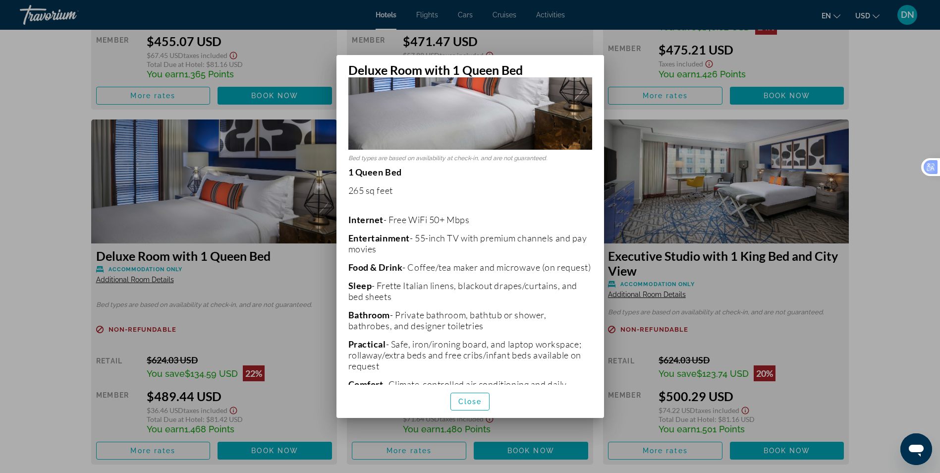
scroll to position [0, 0]
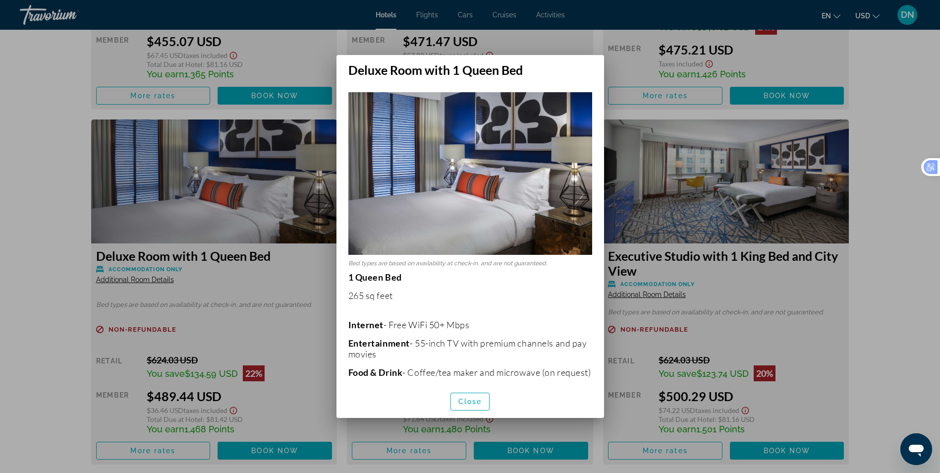
click at [219, 287] on div at bounding box center [470, 236] width 940 height 473
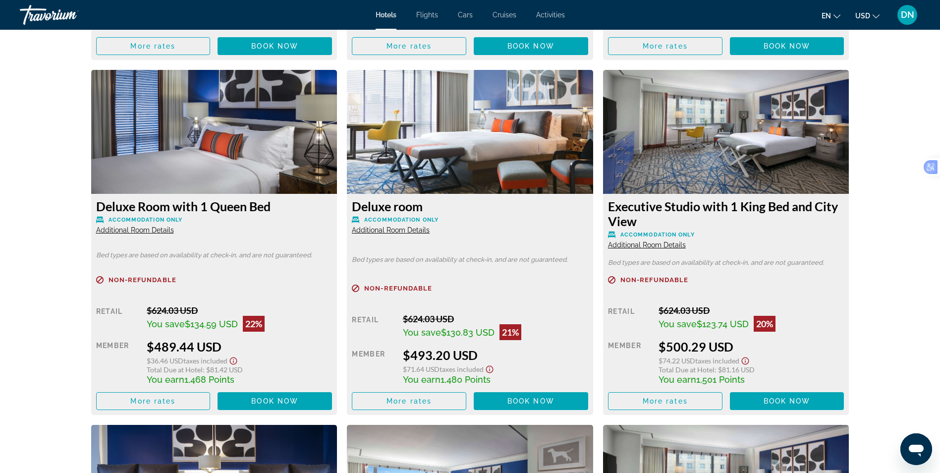
scroll to position [1684, 0]
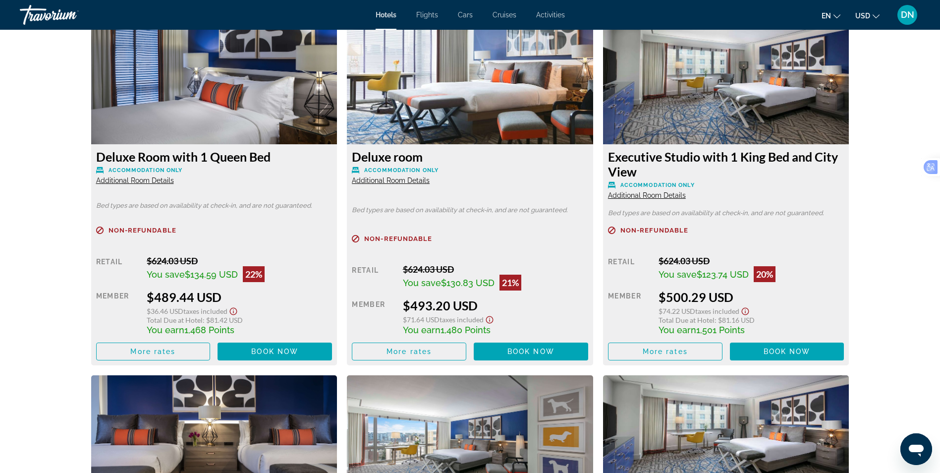
click at [411, 180] on span "Additional Room Details" at bounding box center [391, 180] width 78 height 8
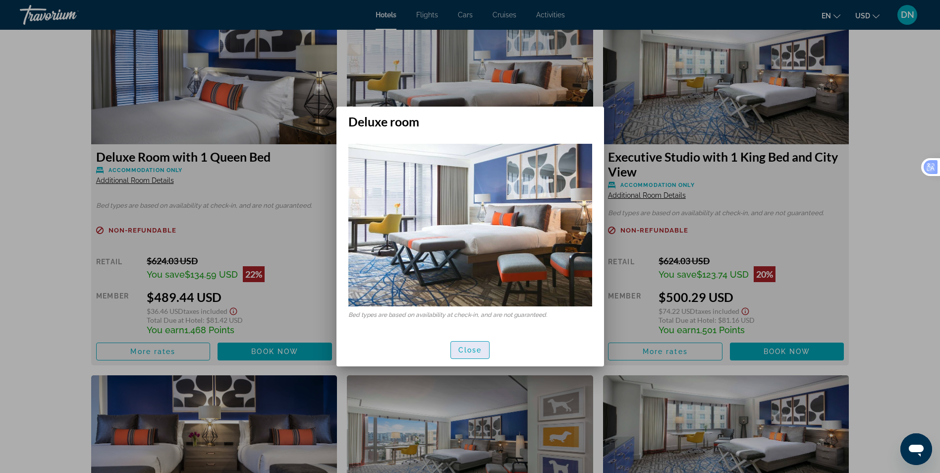
click at [473, 350] on span "Close" at bounding box center [470, 350] width 24 height 8
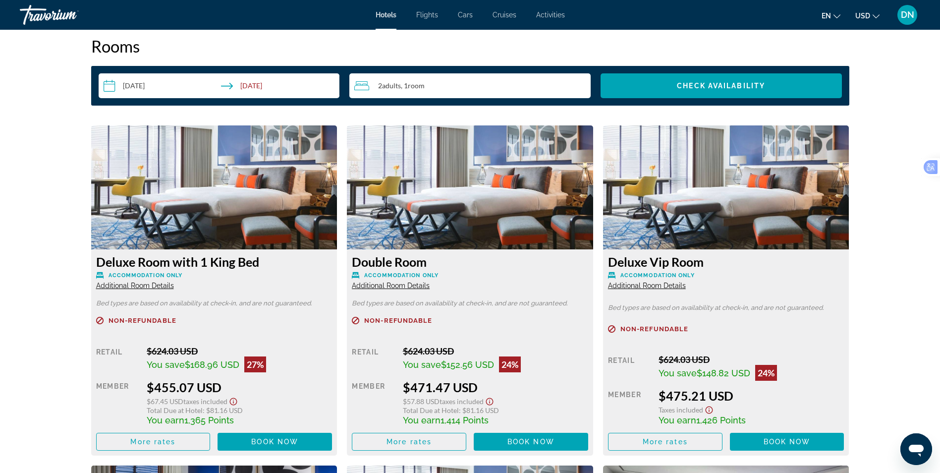
scroll to position [1238, 0]
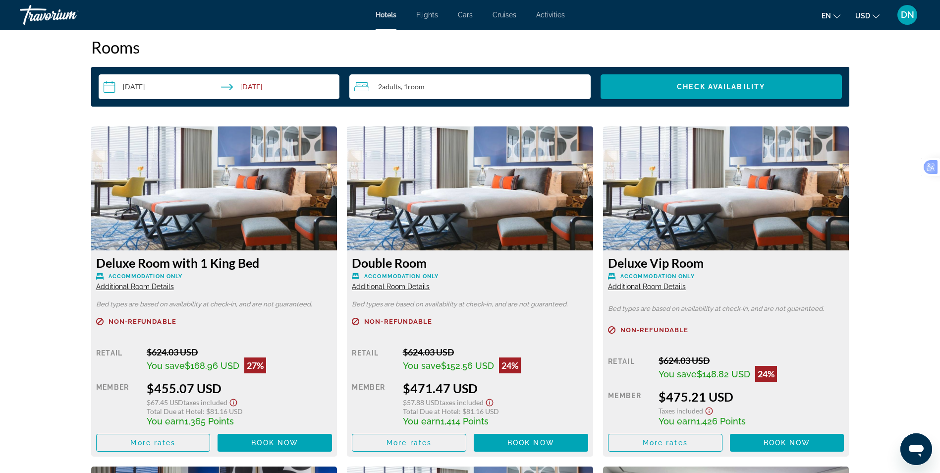
click at [392, 284] on span "Additional Room Details" at bounding box center [391, 286] width 78 height 8
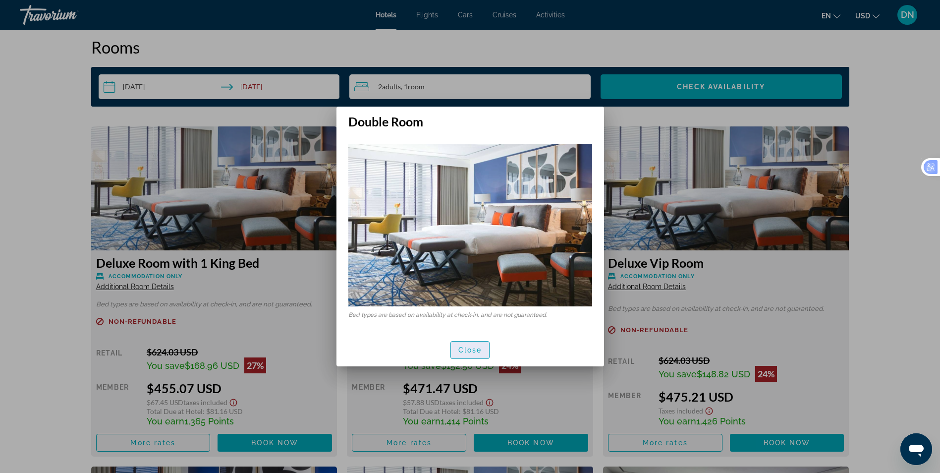
click at [478, 350] on span "Close" at bounding box center [470, 350] width 24 height 8
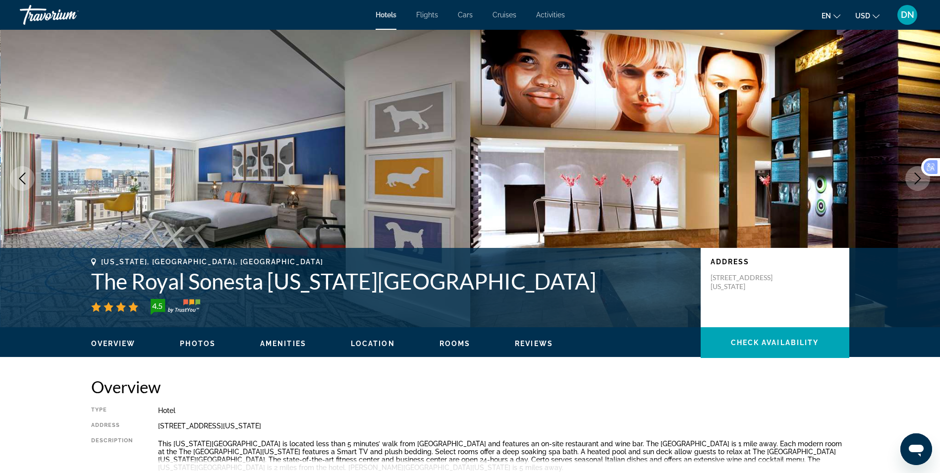
scroll to position [1238, 0]
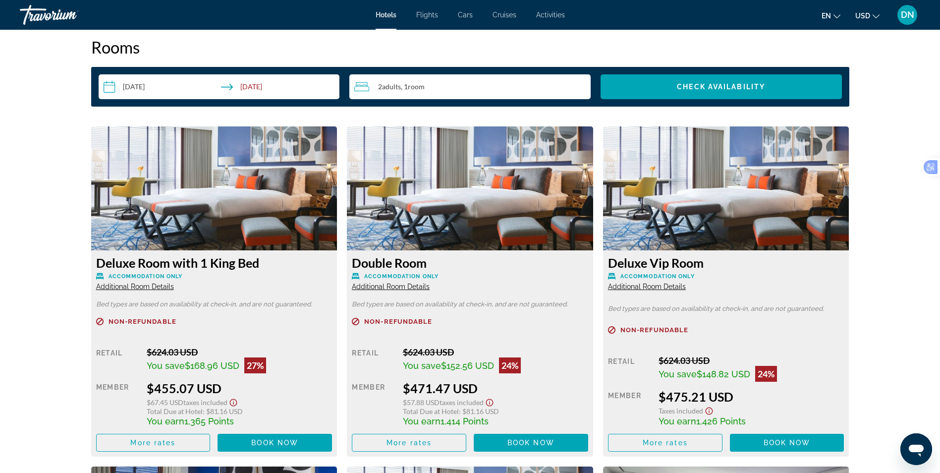
click at [657, 287] on span "Additional Room Details" at bounding box center [647, 286] width 78 height 8
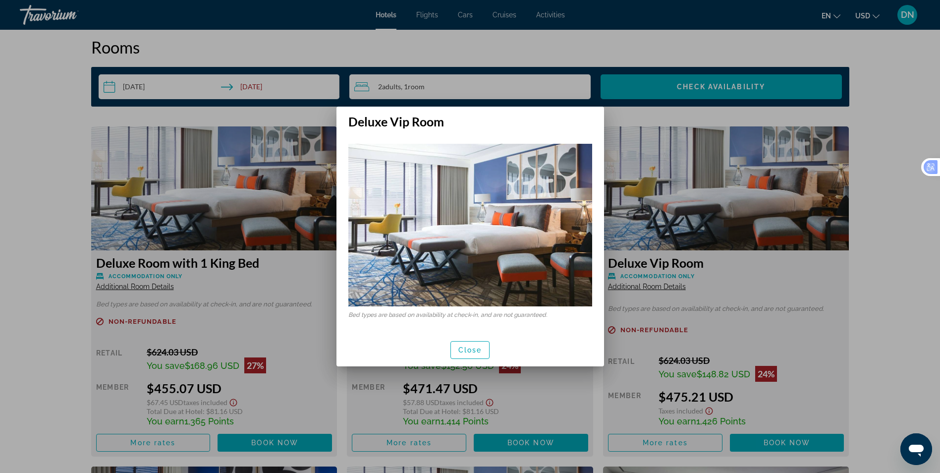
scroll to position [0, 0]
click at [474, 345] on span "button" at bounding box center [470, 350] width 39 height 24
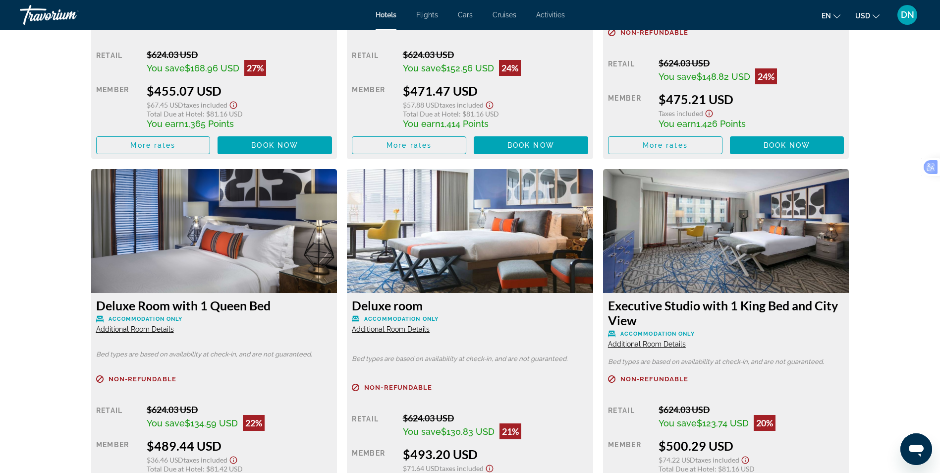
scroll to position [1585, 0]
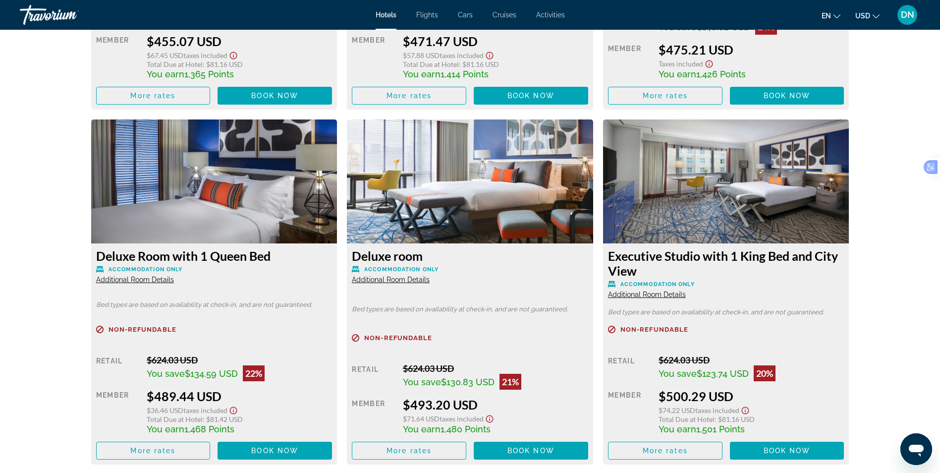
click at [402, 277] on span "Additional Room Details" at bounding box center [391, 279] width 78 height 8
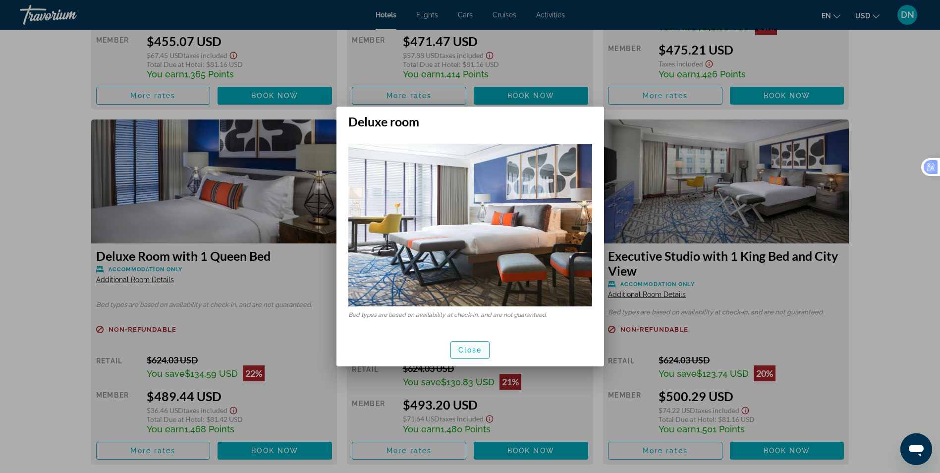
click at [483, 345] on span "button" at bounding box center [470, 350] width 39 height 24
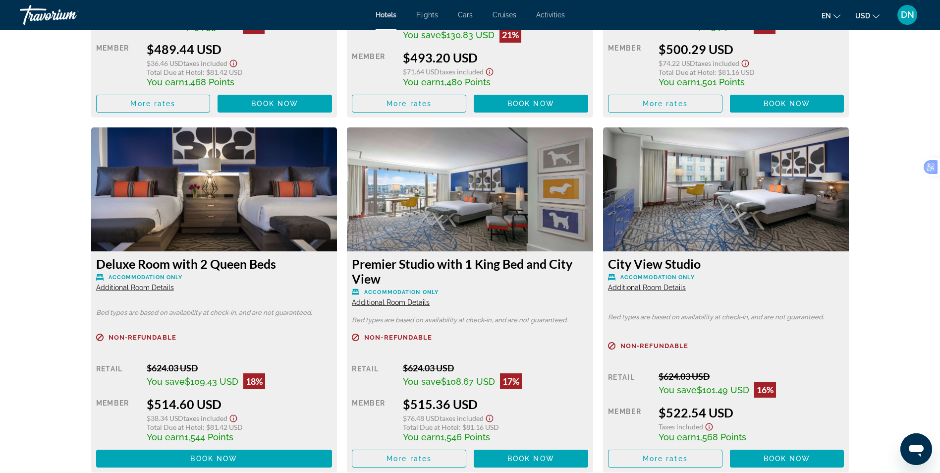
scroll to position [1981, 0]
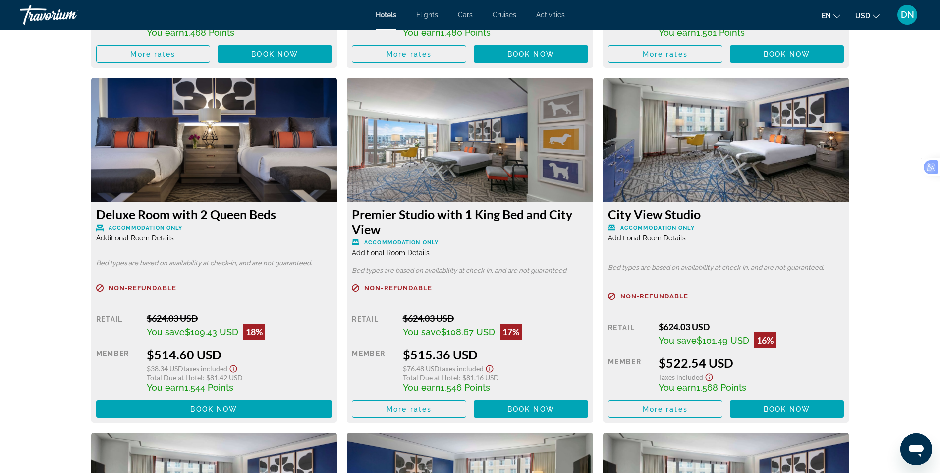
click at [151, 234] on span "Additional Room Details" at bounding box center [135, 238] width 78 height 8
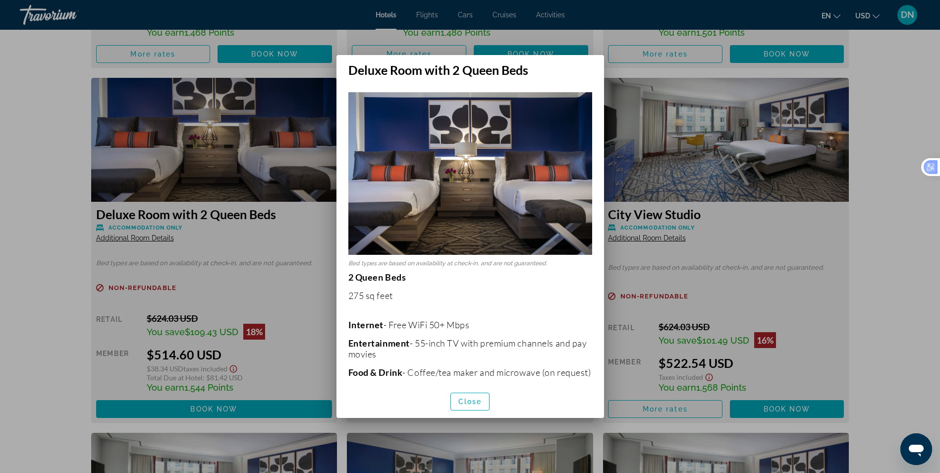
scroll to position [0, 0]
click at [260, 274] on div at bounding box center [470, 236] width 940 height 473
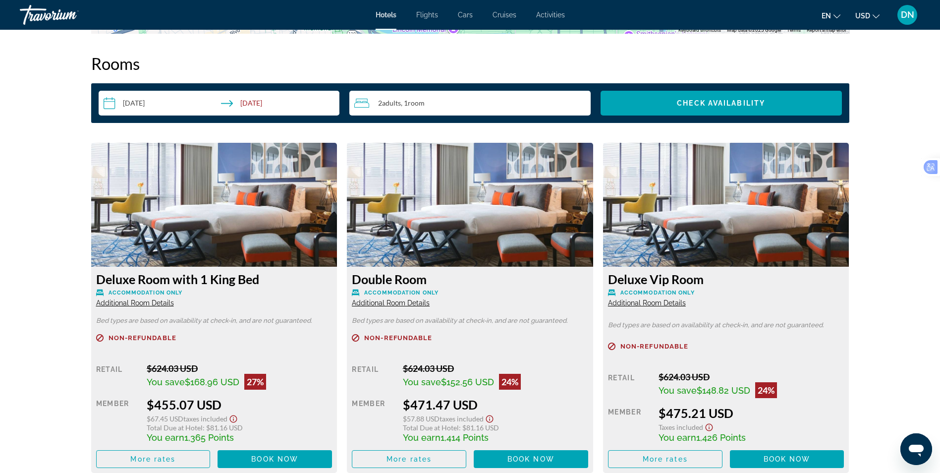
scroll to position [1238, 0]
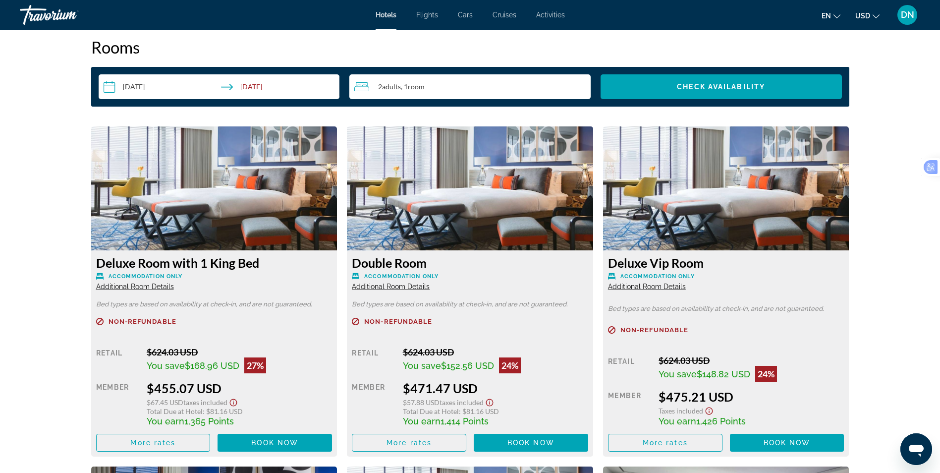
click at [378, 286] on span "Additional Room Details" at bounding box center [391, 286] width 78 height 8
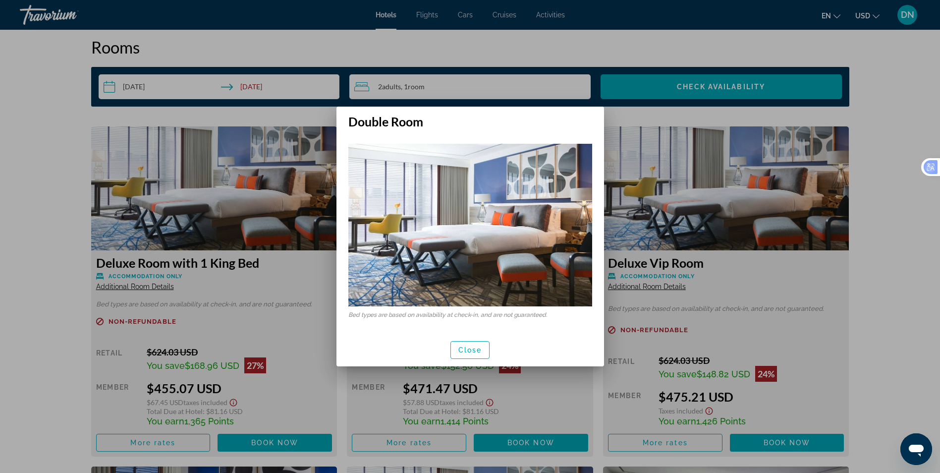
scroll to position [0, 0]
click at [481, 350] on span "Close" at bounding box center [470, 350] width 24 height 8
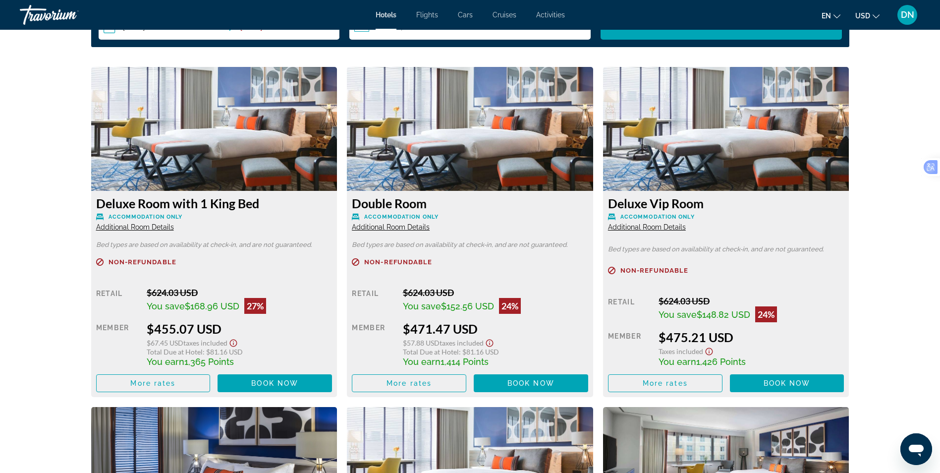
scroll to position [1337, 0]
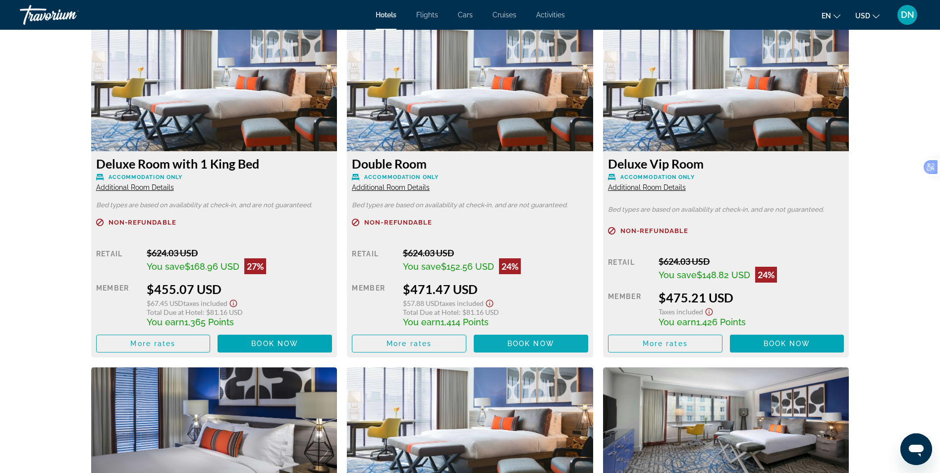
click at [536, 340] on span "Book now" at bounding box center [530, 343] width 47 height 8
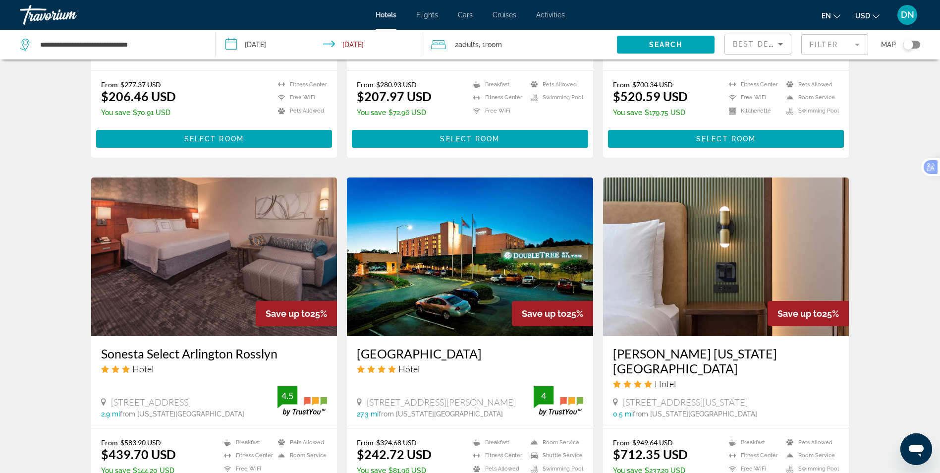
scroll to position [743, 0]
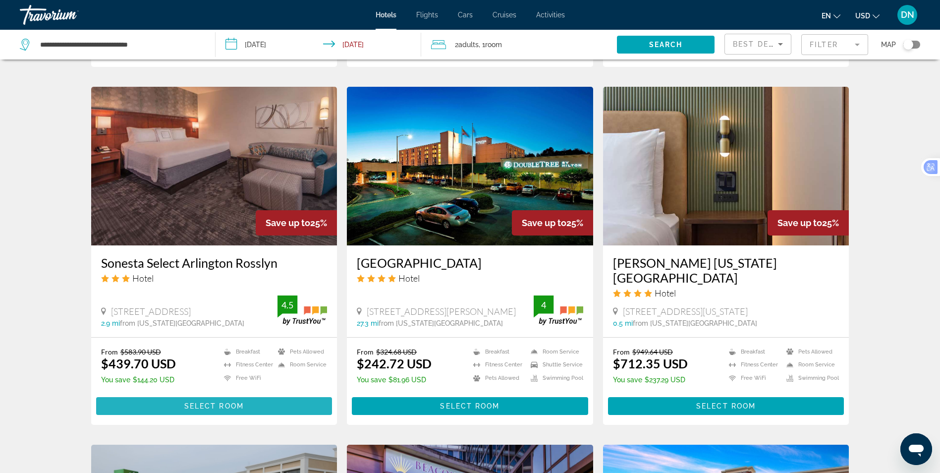
click at [165, 394] on span "Main content" at bounding box center [214, 406] width 236 height 24
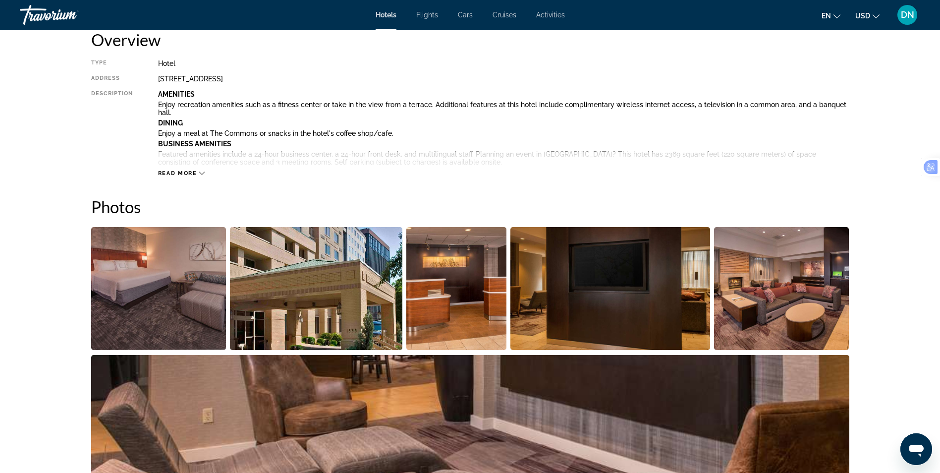
scroll to position [149, 0]
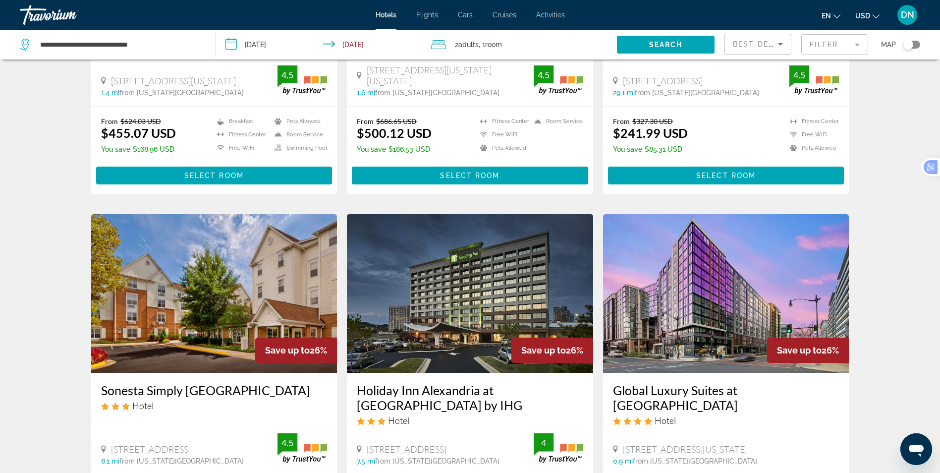
scroll to position [347, 0]
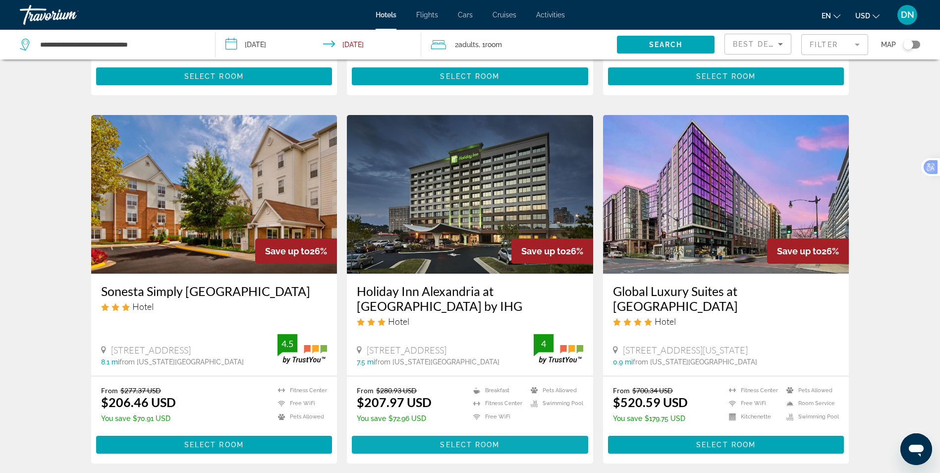
click at [474, 440] on span "Select Room" at bounding box center [469, 444] width 59 height 8
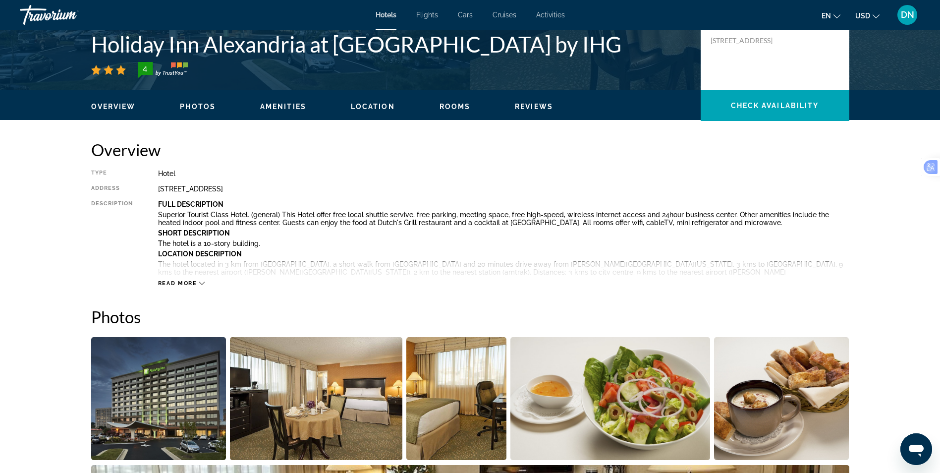
scroll to position [248, 0]
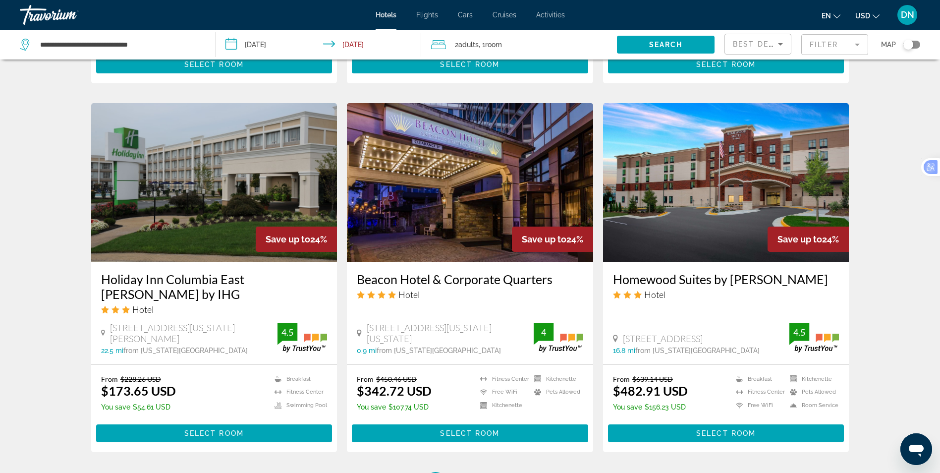
scroll to position [1139, 0]
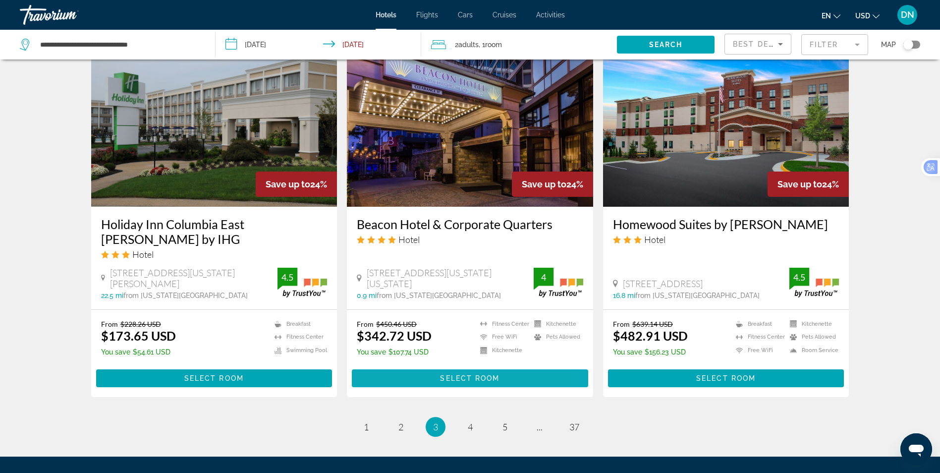
click at [481, 374] on span "Select Room" at bounding box center [469, 378] width 59 height 8
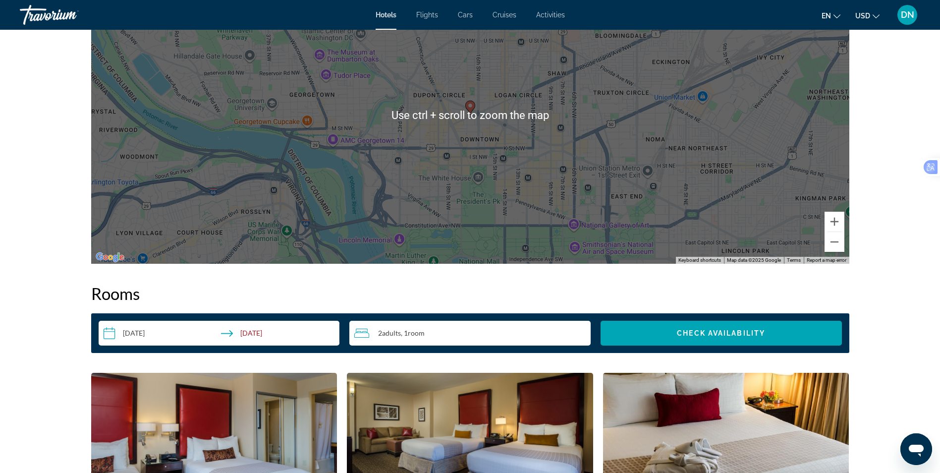
scroll to position [1090, 0]
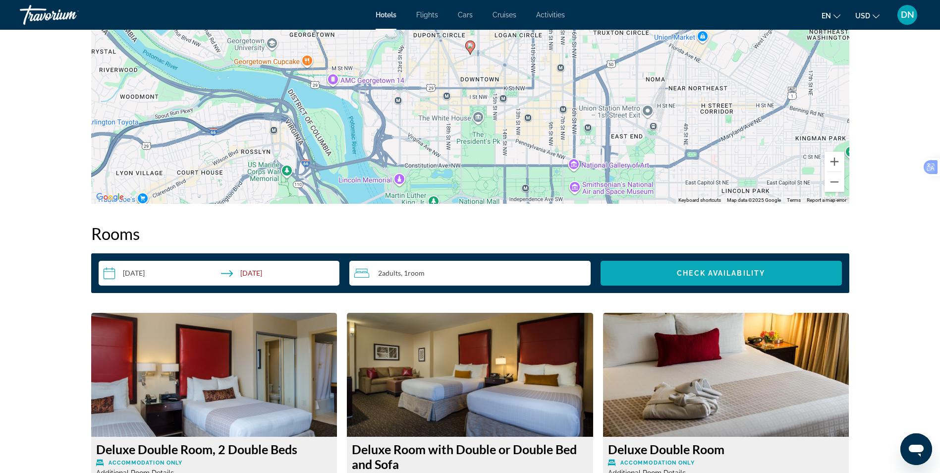
click at [723, 272] on span "Check Availability" at bounding box center [721, 273] width 88 height 8
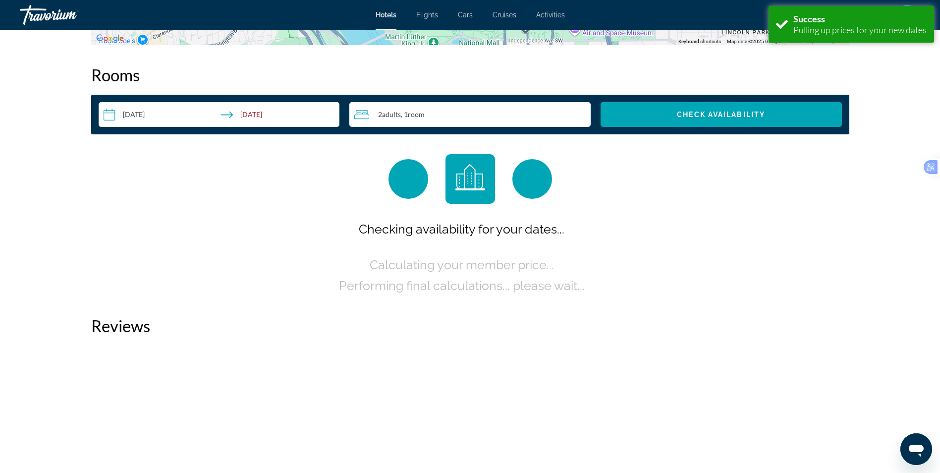
scroll to position [1254, 0]
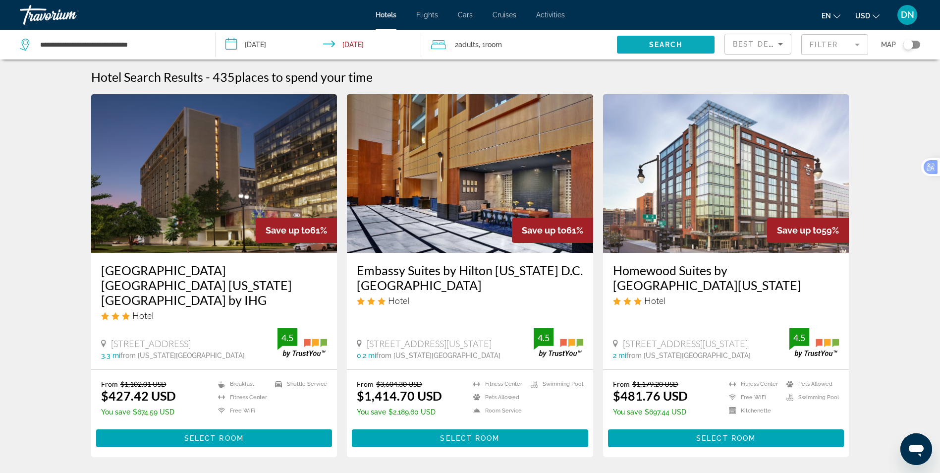
click at [652, 39] on span "Search widget" at bounding box center [666, 45] width 98 height 24
click at [671, 43] on span "Search" at bounding box center [666, 45] width 34 height 8
click at [662, 41] on span "Search" at bounding box center [666, 45] width 34 height 8
click at [647, 42] on span "Search widget" at bounding box center [666, 45] width 98 height 24
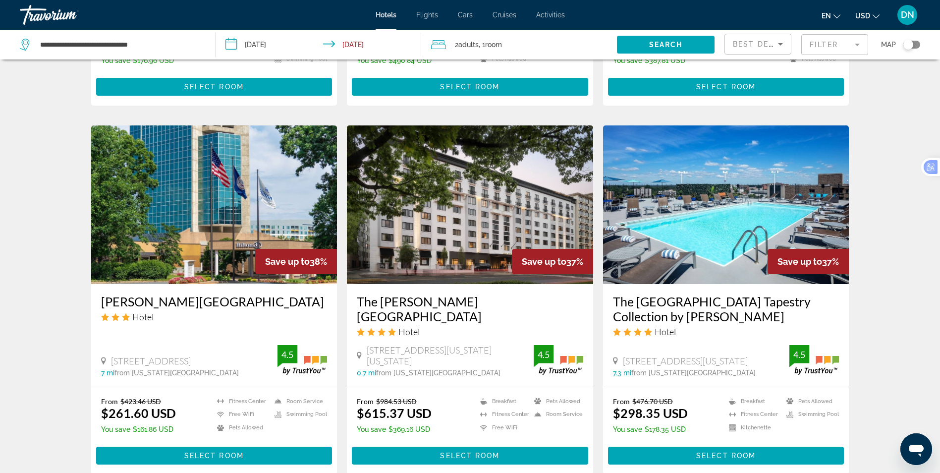
scroll to position [1139, 0]
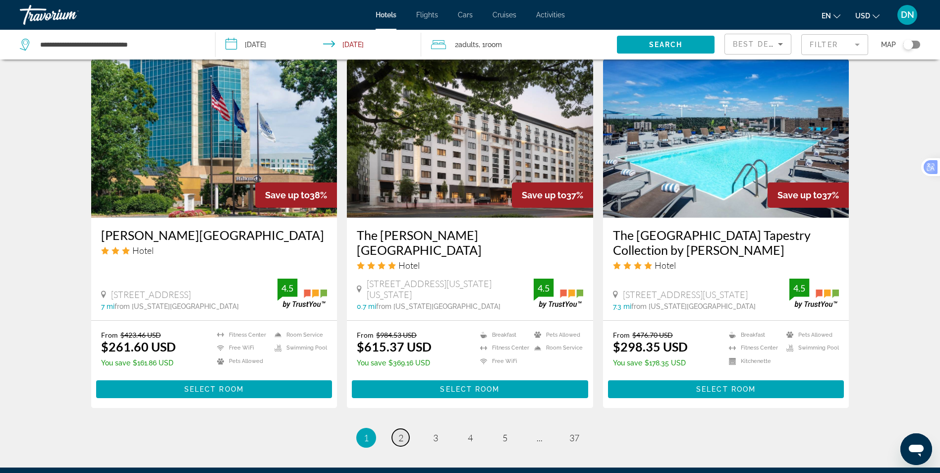
click at [401, 432] on span "2" at bounding box center [400, 437] width 5 height 11
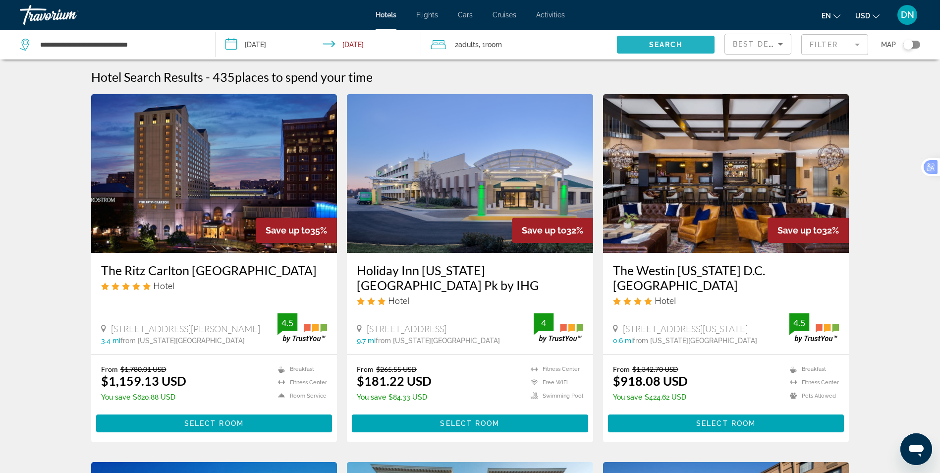
click at [683, 42] on span "Search widget" at bounding box center [666, 45] width 98 height 24
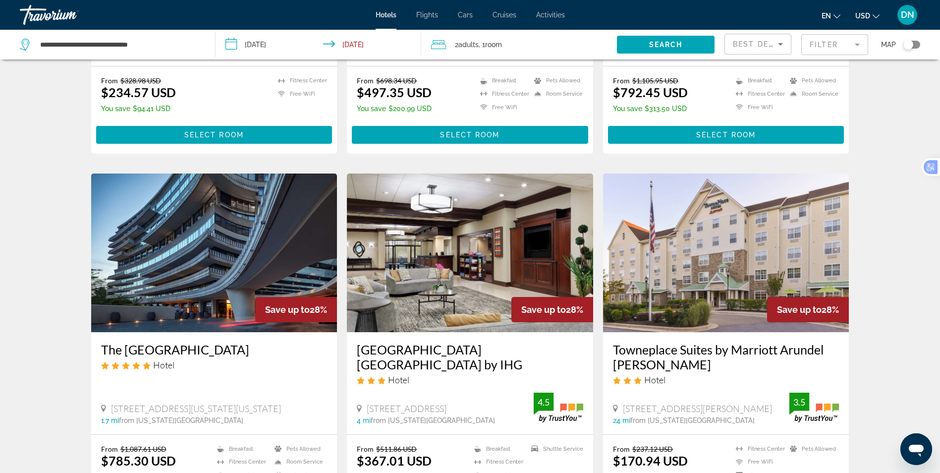
scroll to position [1238, 0]
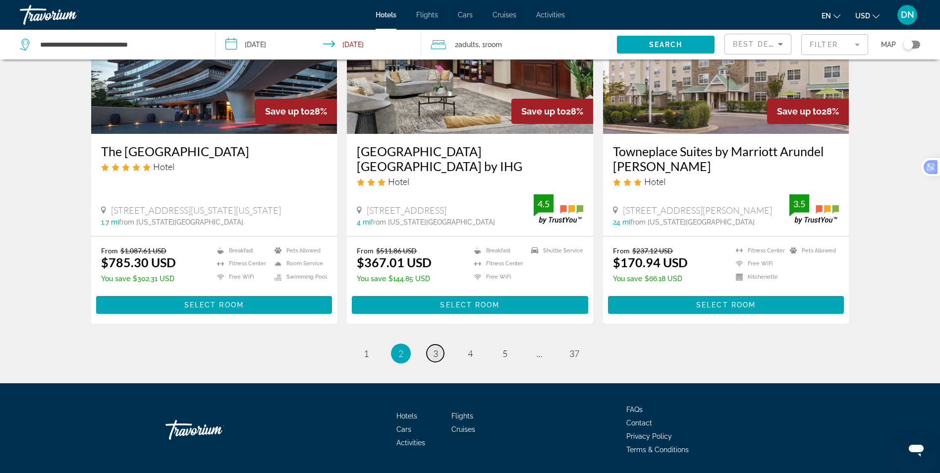
click at [441, 344] on link "page 3" at bounding box center [435, 352] width 17 height 17
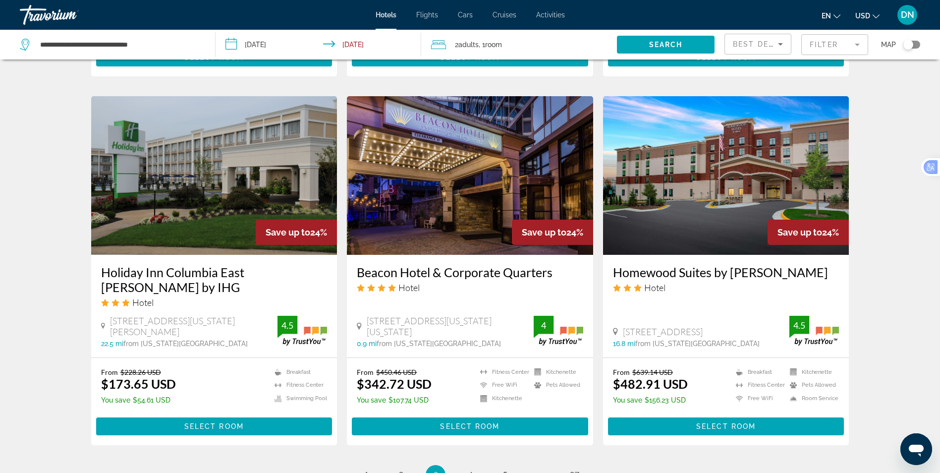
scroll to position [1061, 0]
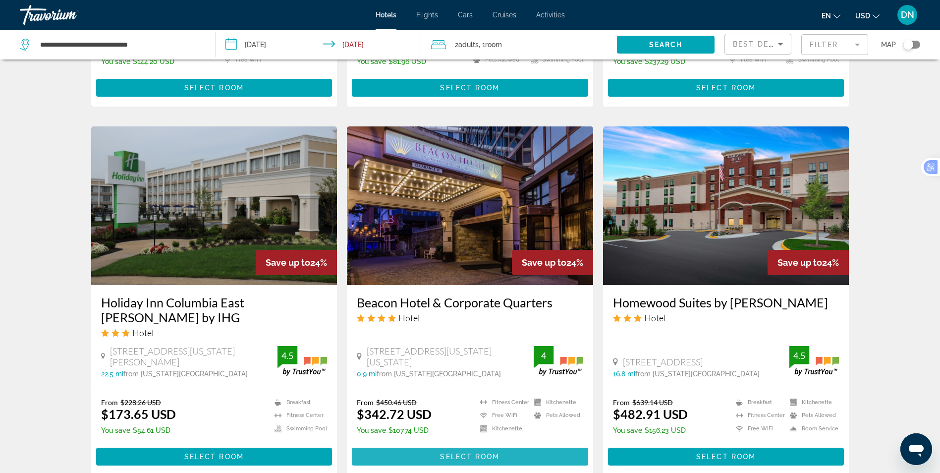
click at [511, 444] on span "Main content" at bounding box center [470, 456] width 236 height 24
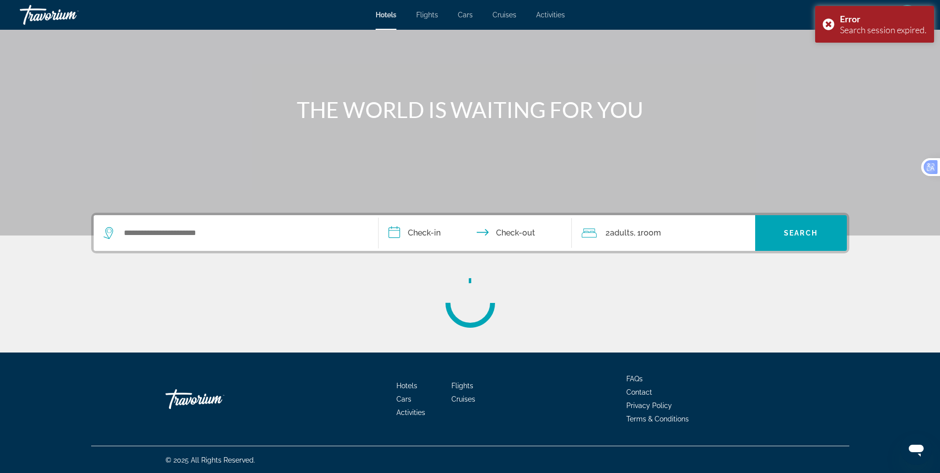
scroll to position [63, 0]
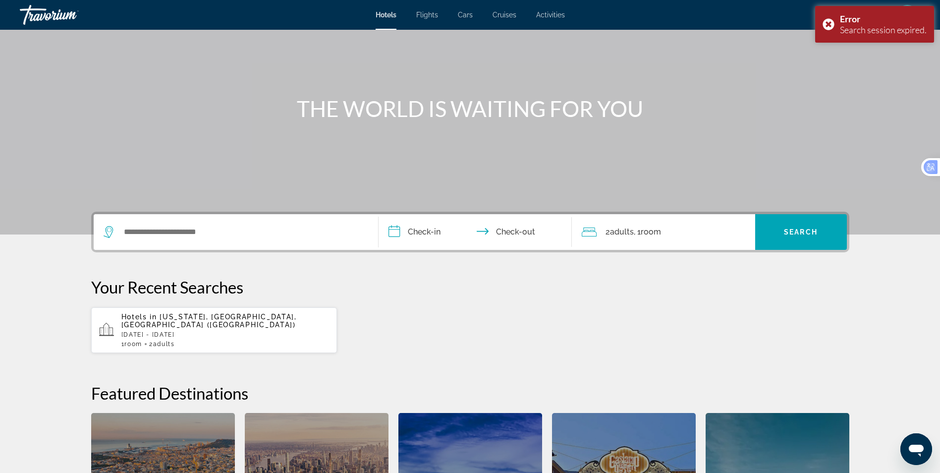
click at [231, 331] on p "[DATE] - [DATE]" at bounding box center [225, 334] width 208 height 7
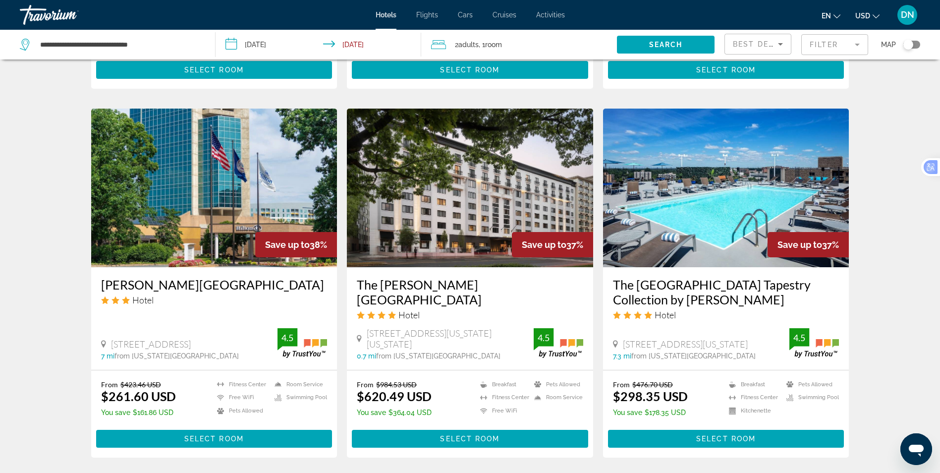
scroll to position [1224, 0]
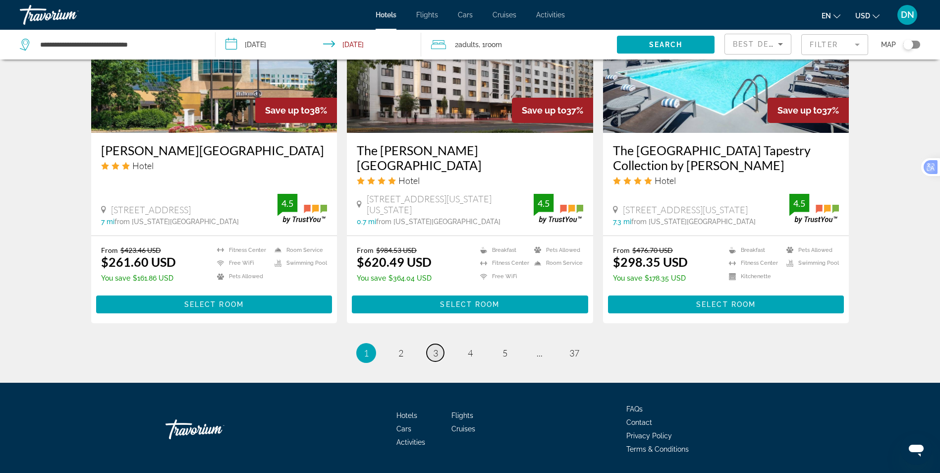
click at [434, 347] on span "3" at bounding box center [435, 352] width 5 height 11
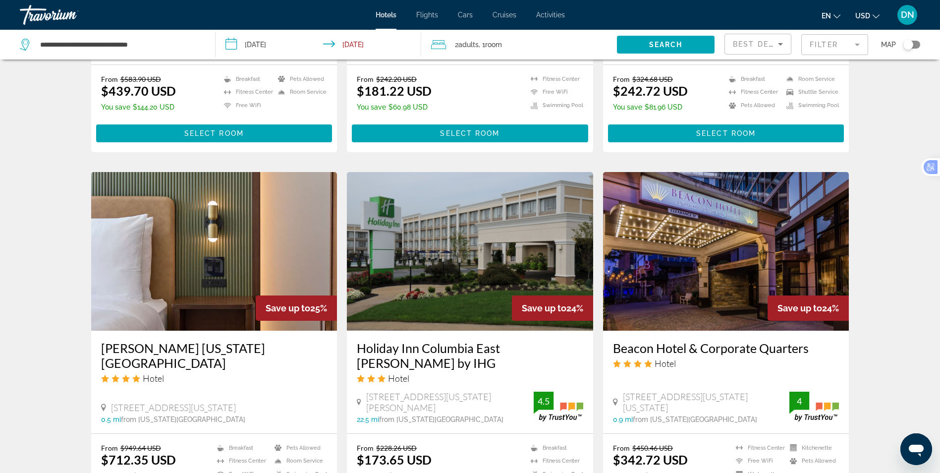
scroll to position [1061, 0]
